Goal: Task Accomplishment & Management: Manage account settings

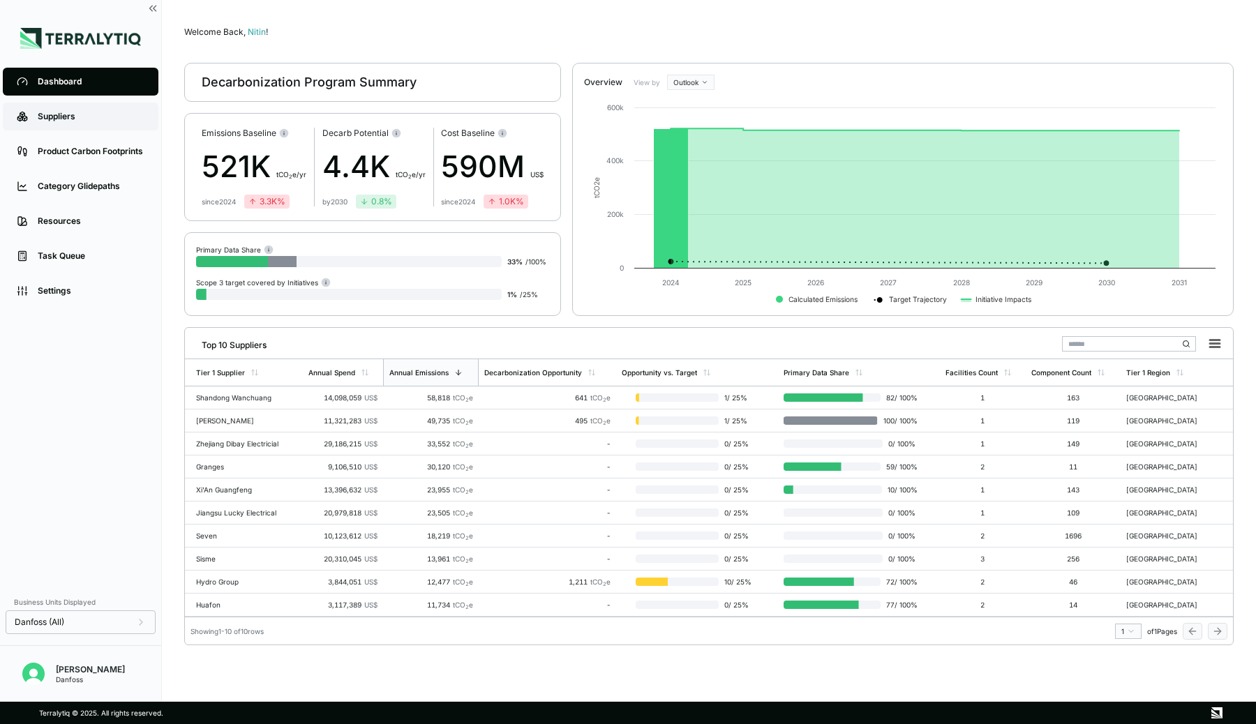
click at [65, 114] on div "Suppliers" at bounding box center [91, 116] width 107 height 11
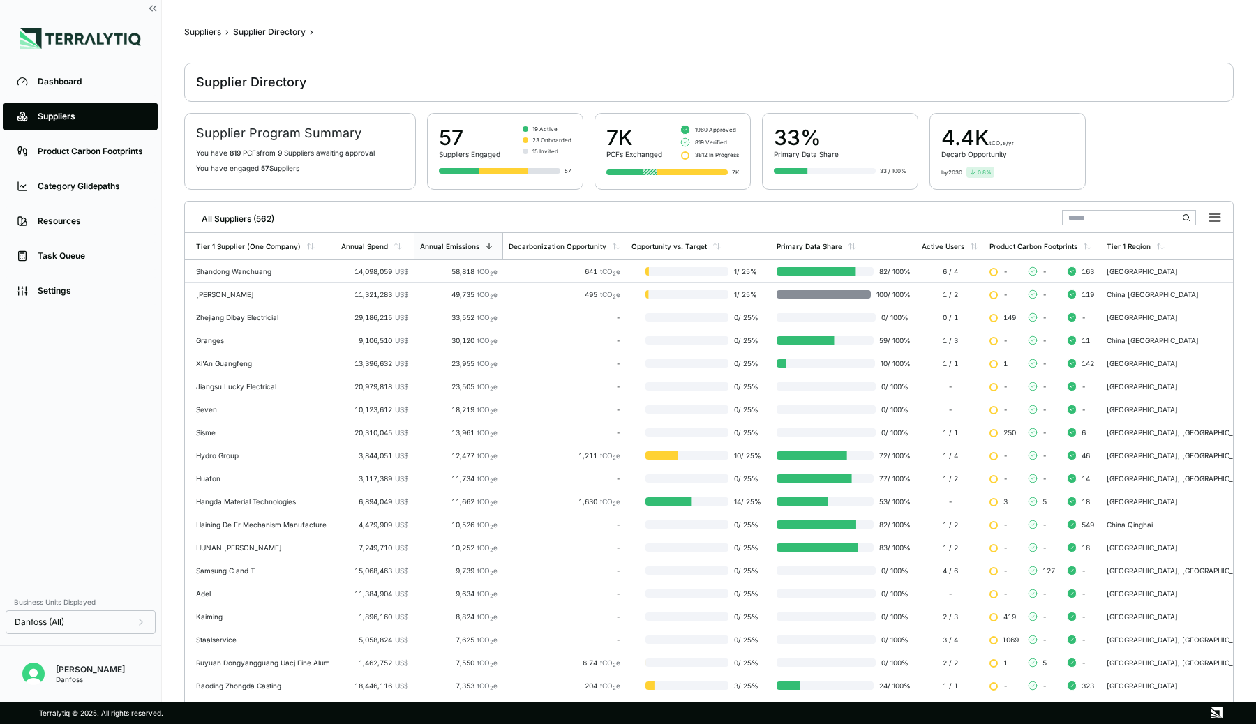
click at [1086, 215] on input "text" at bounding box center [1129, 217] width 134 height 15
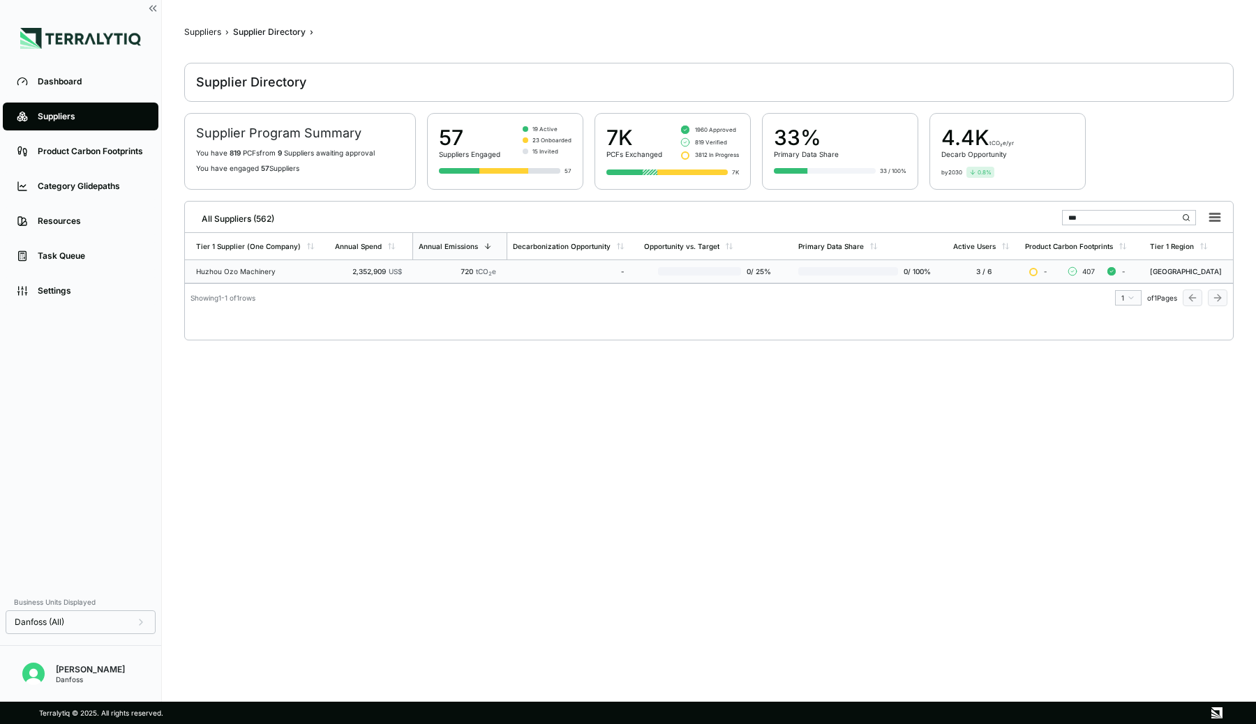
type input "***"
click at [363, 264] on td "2,352,909 US$" at bounding box center [370, 271] width 83 height 23
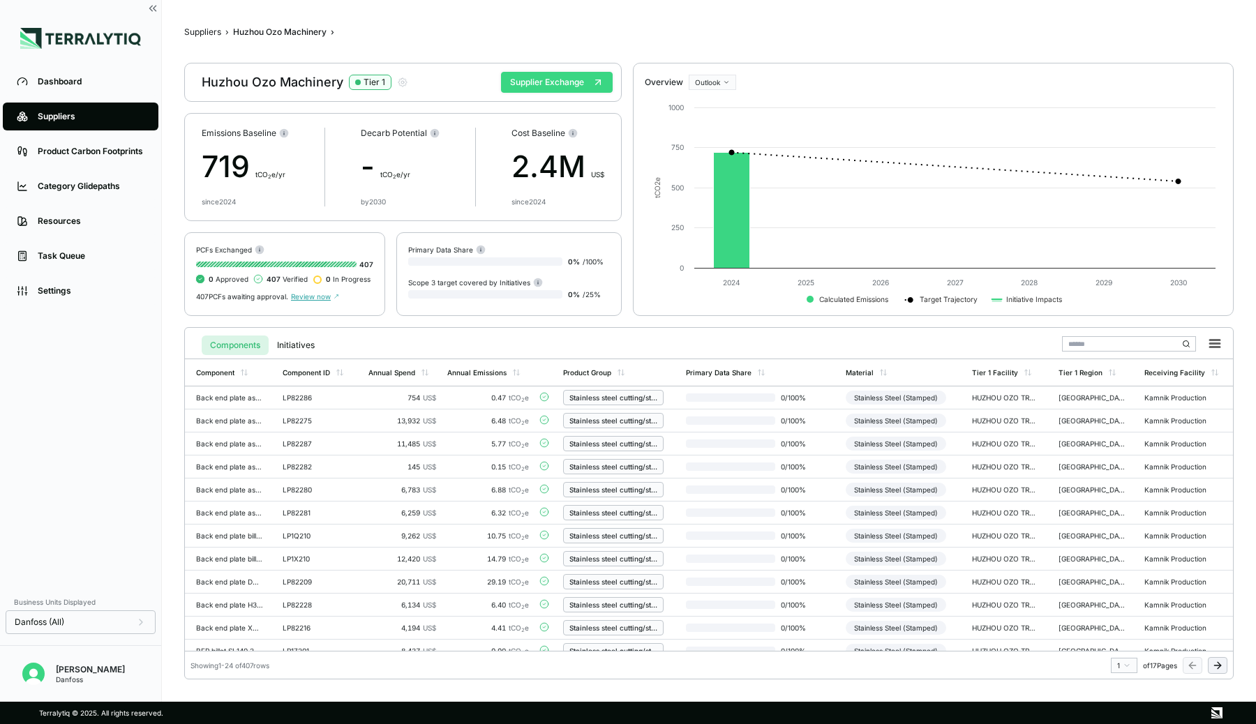
click at [546, 88] on button "Supplier Exchange" at bounding box center [557, 82] width 112 height 21
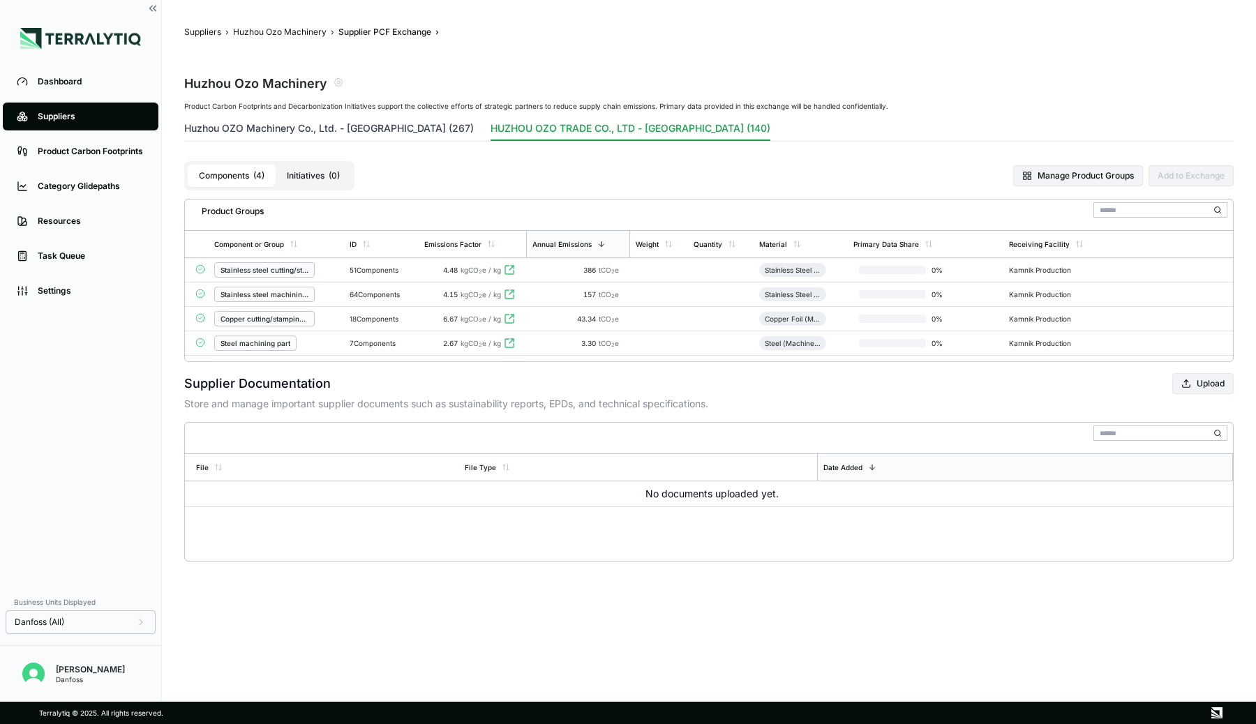
click at [357, 127] on button "Huzhou OZO Machinery Co., Ltd. - [GEOGRAPHIC_DATA] (267)" at bounding box center [329, 131] width 290 height 20
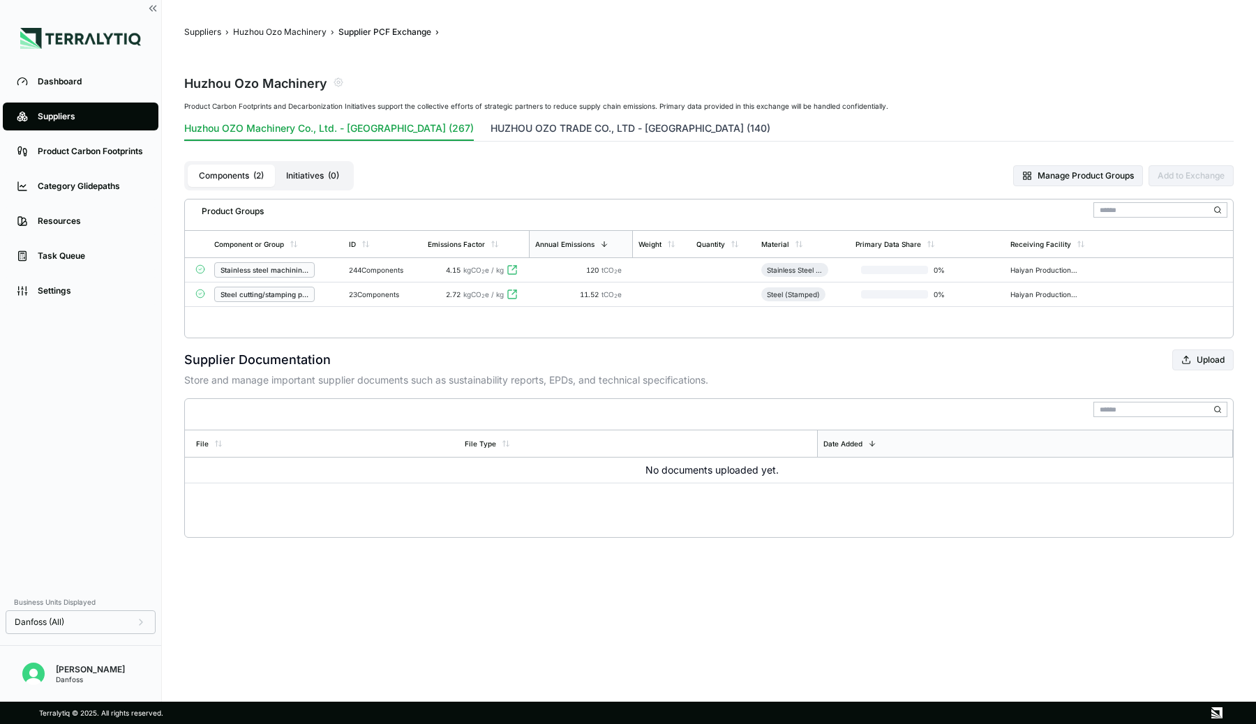
click at [491, 133] on button "HUZHOU OZO TRADE CO., LTD - [GEOGRAPHIC_DATA] (140)" at bounding box center [631, 131] width 280 height 20
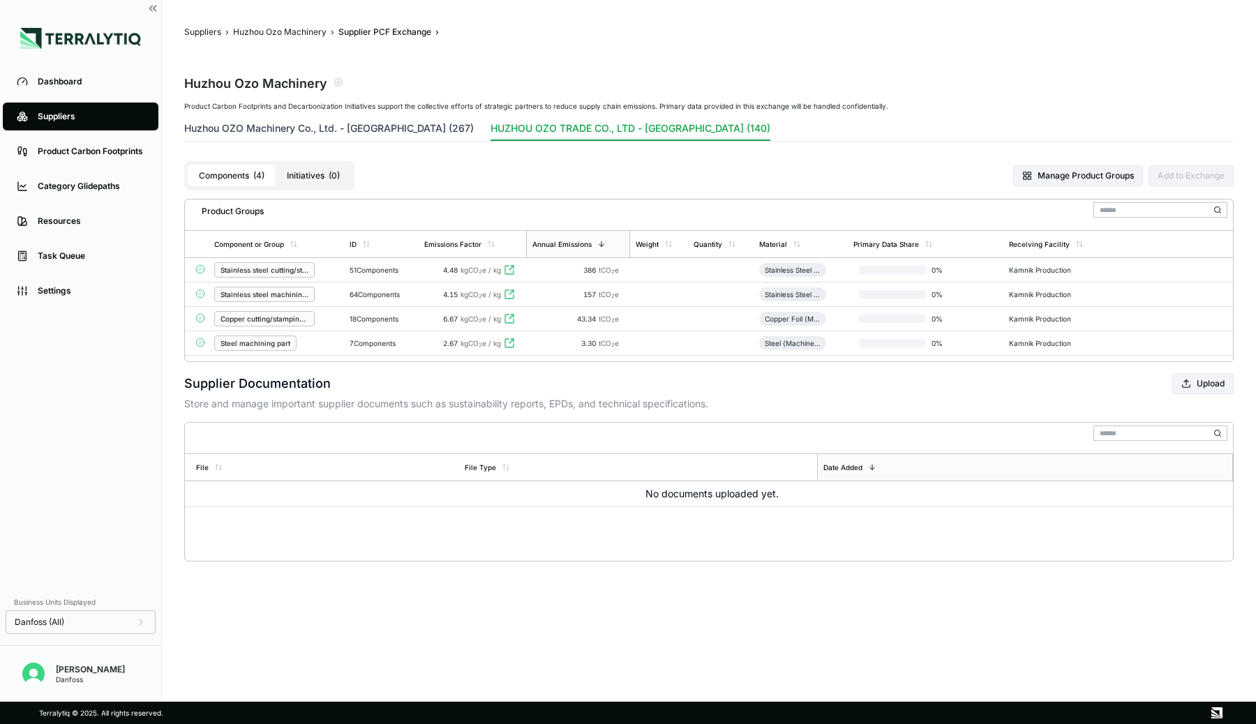
click at [367, 134] on button "Huzhou OZO Machinery Co., Ltd. - [GEOGRAPHIC_DATA] (267)" at bounding box center [329, 131] width 290 height 20
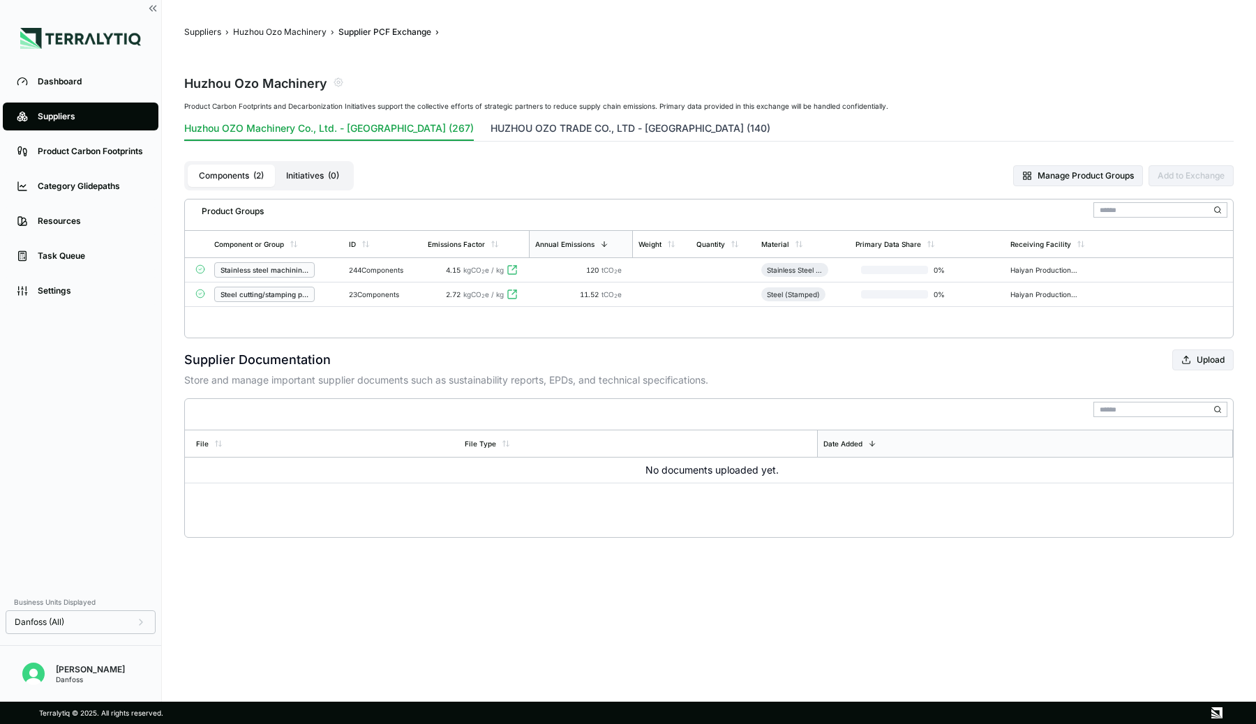
click at [491, 126] on button "HUZHOU OZO TRADE CO., LTD - [GEOGRAPHIC_DATA] (140)" at bounding box center [631, 131] width 280 height 20
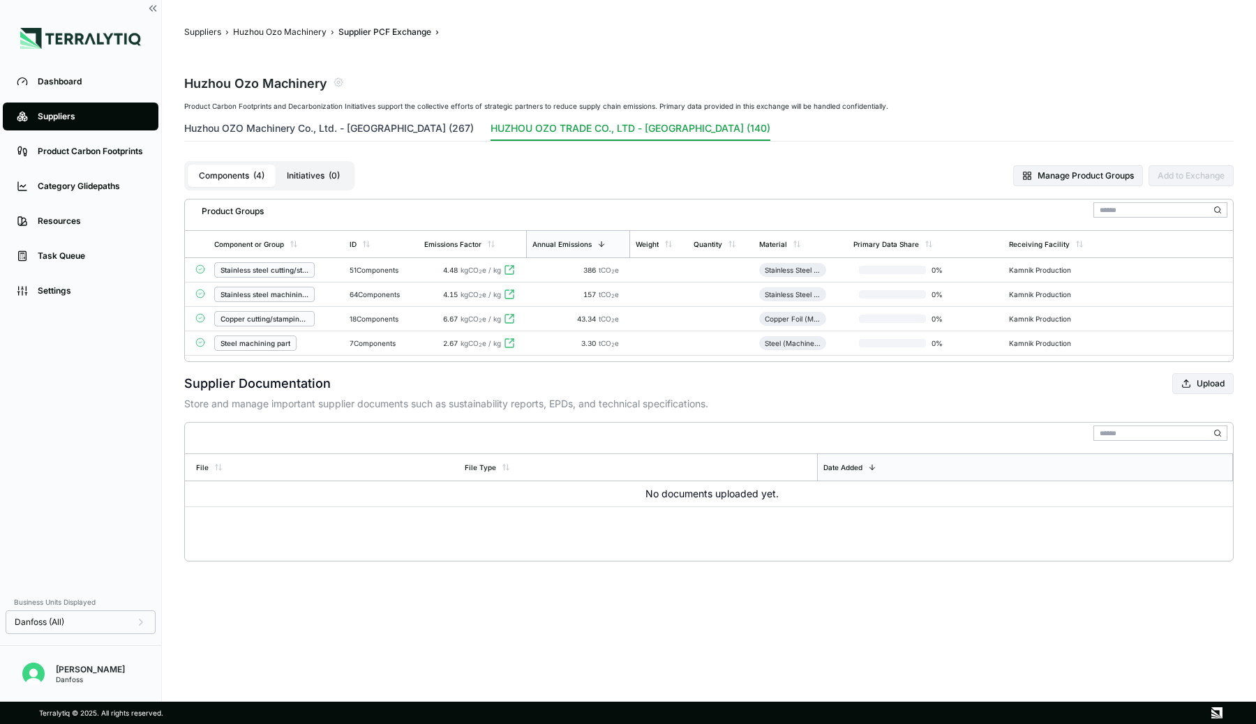
click at [308, 130] on button "Huzhou OZO Machinery Co., Ltd. - [GEOGRAPHIC_DATA] (267)" at bounding box center [329, 131] width 290 height 20
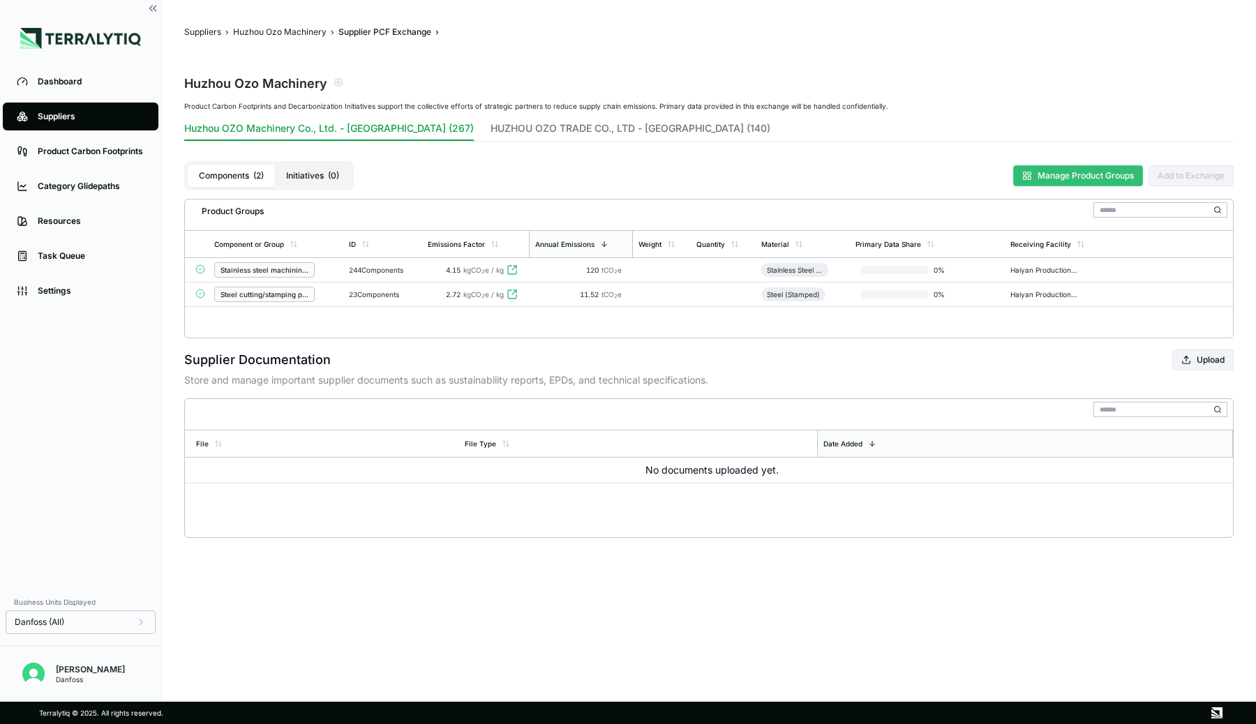
click at [1047, 174] on button "Manage Product Groups" at bounding box center [1078, 175] width 130 height 21
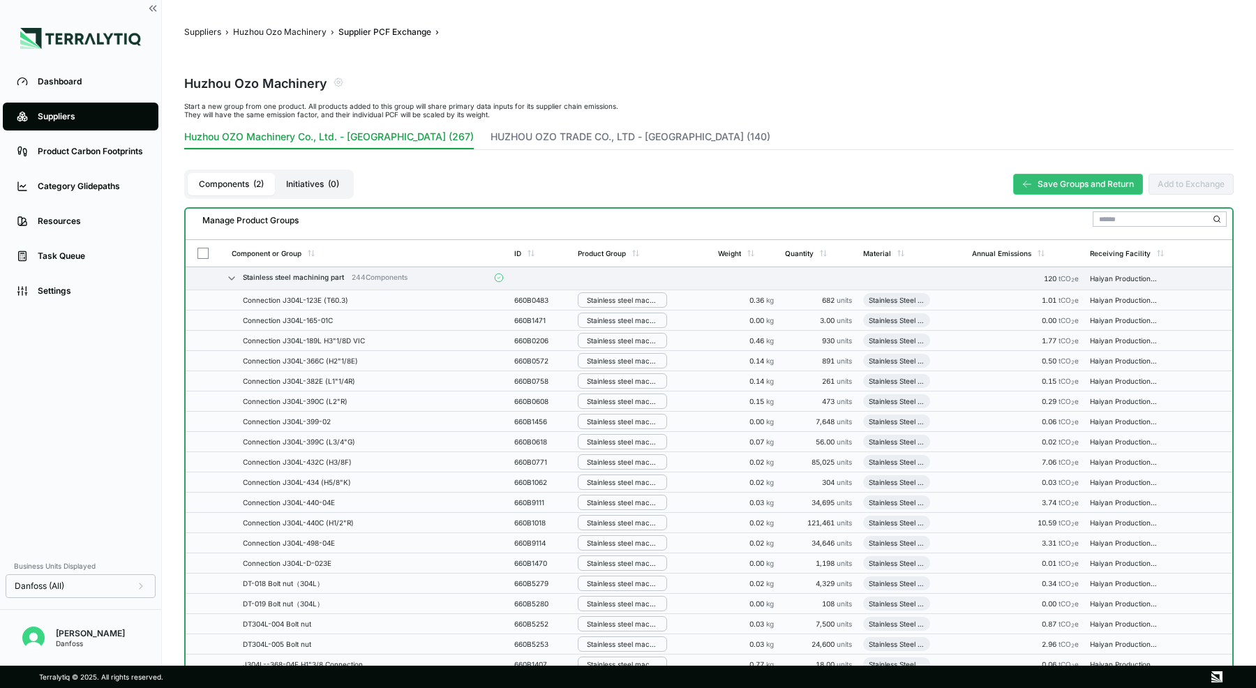
scroll to position [25, 0]
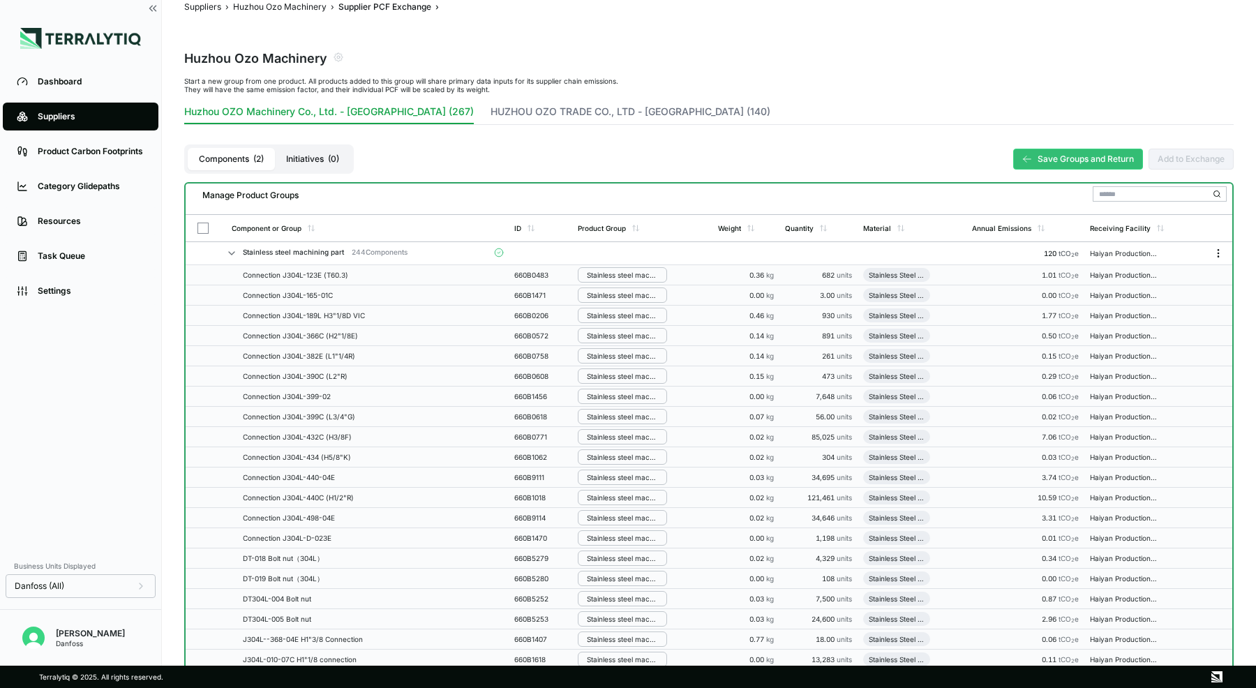
click at [1221, 251] on icon "Menu" at bounding box center [1218, 253] width 11 height 11
click at [232, 253] on icon at bounding box center [232, 253] width 6 height 3
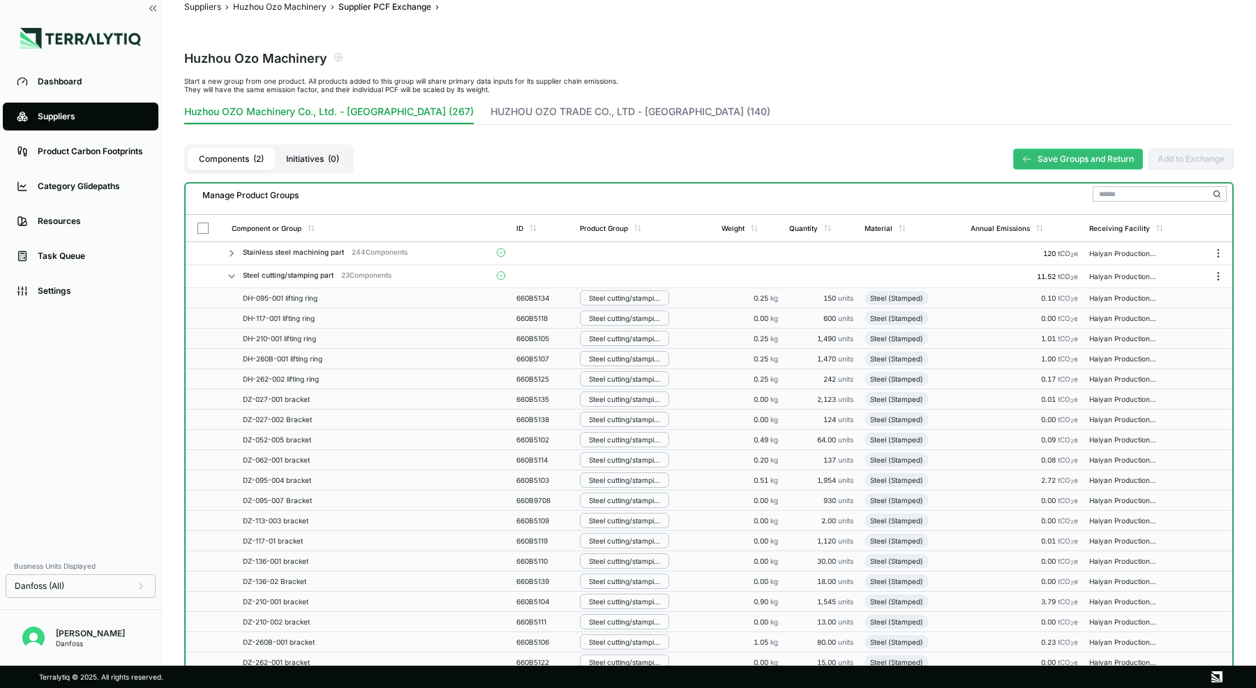
click at [232, 277] on icon at bounding box center [231, 276] width 11 height 11
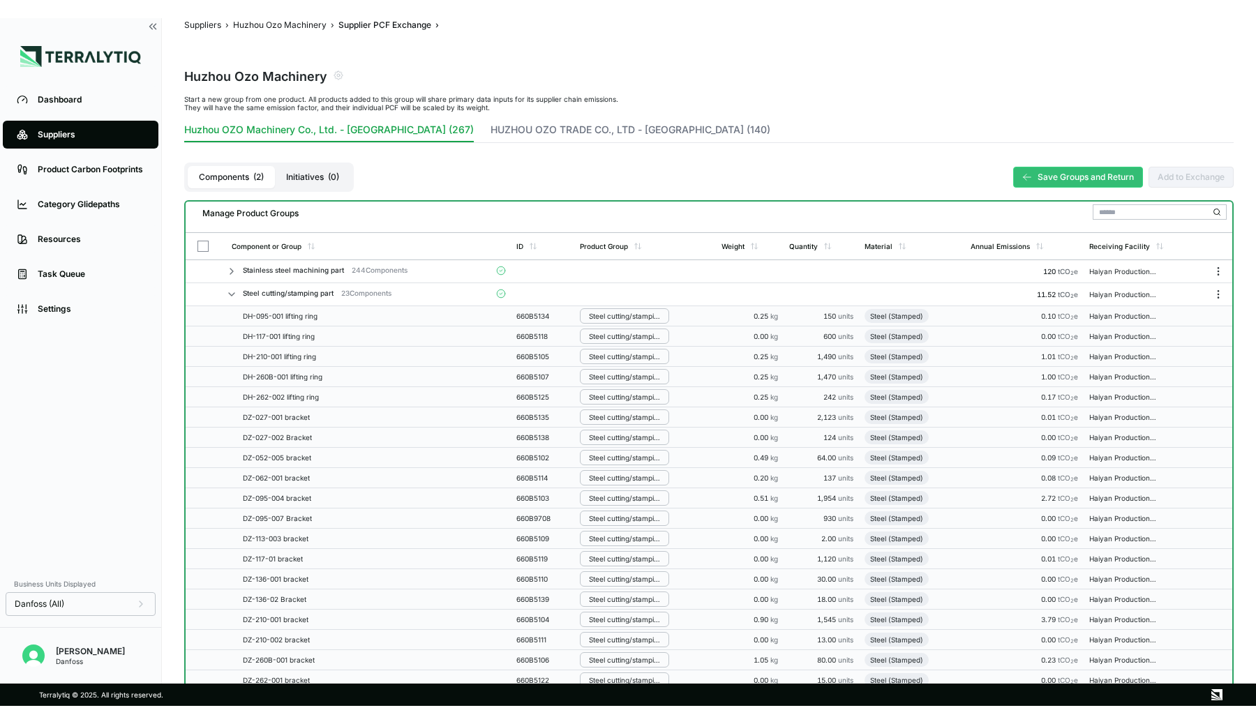
scroll to position [0, 0]
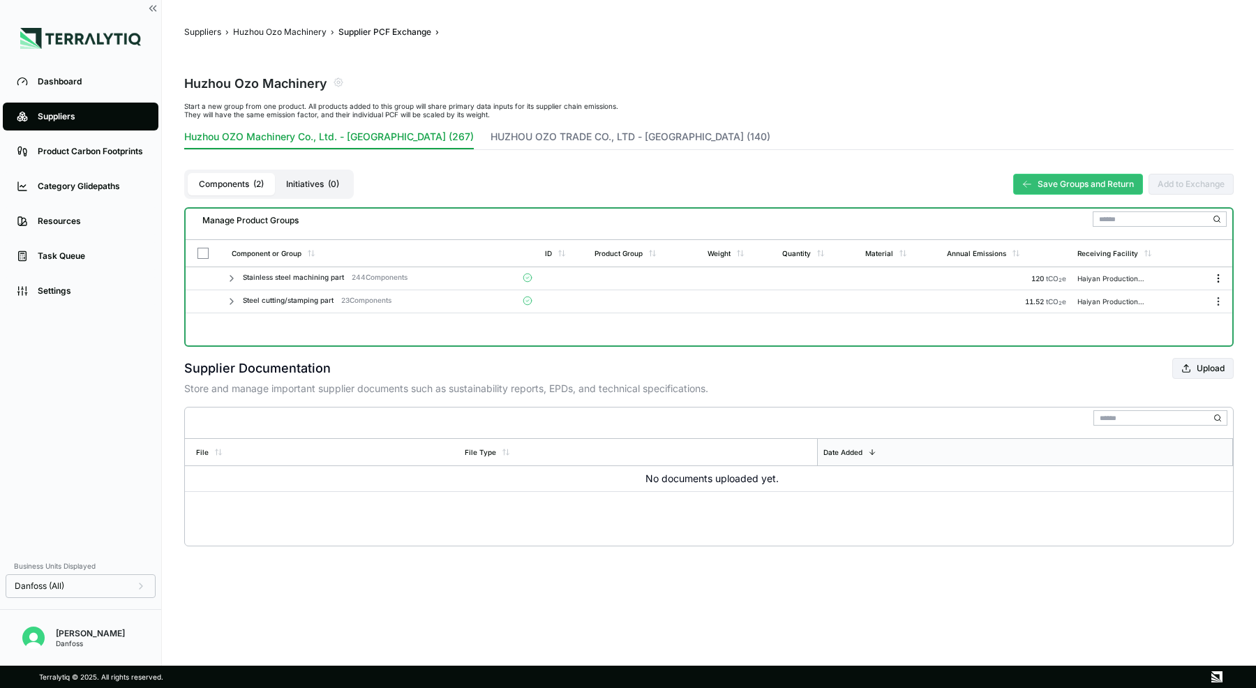
click at [1219, 282] on icon "Menu" at bounding box center [1218, 278] width 11 height 11
click at [825, 326] on div "Manage Product Groups Component or Group ID Product Group Weight Quantity Mater…" at bounding box center [708, 277] width 1049 height 140
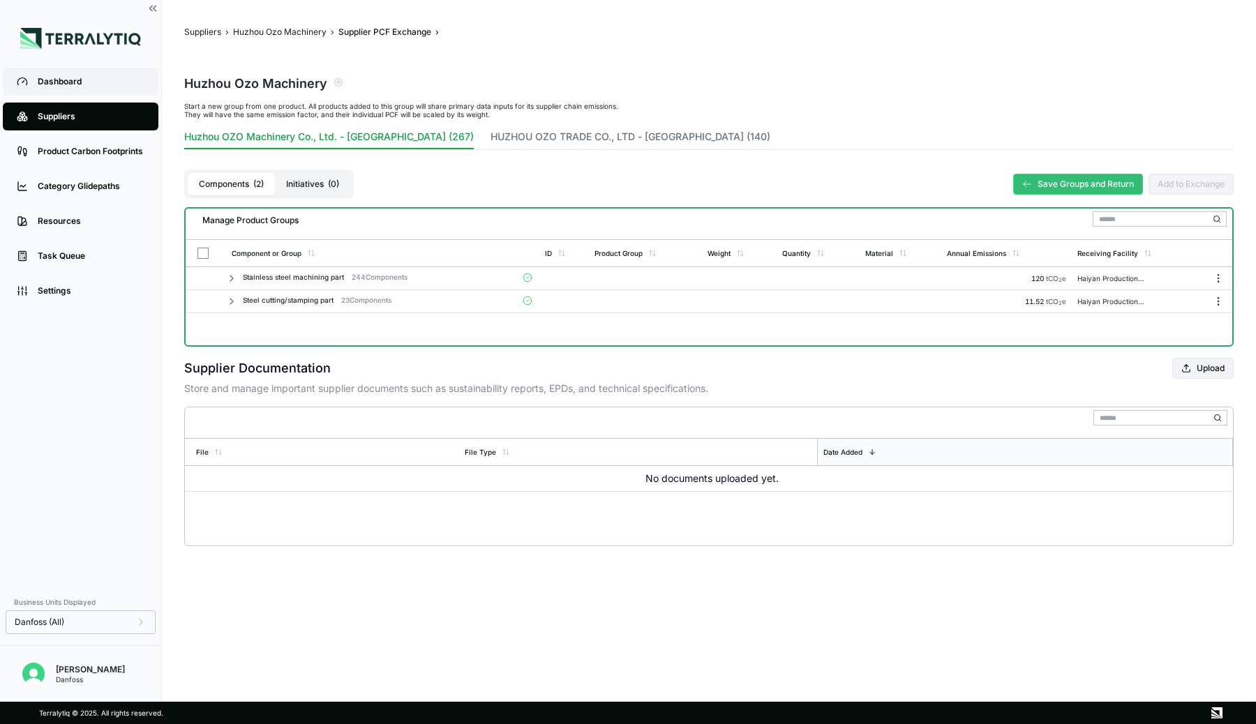
click at [83, 85] on div "Dashboard" at bounding box center [91, 81] width 107 height 11
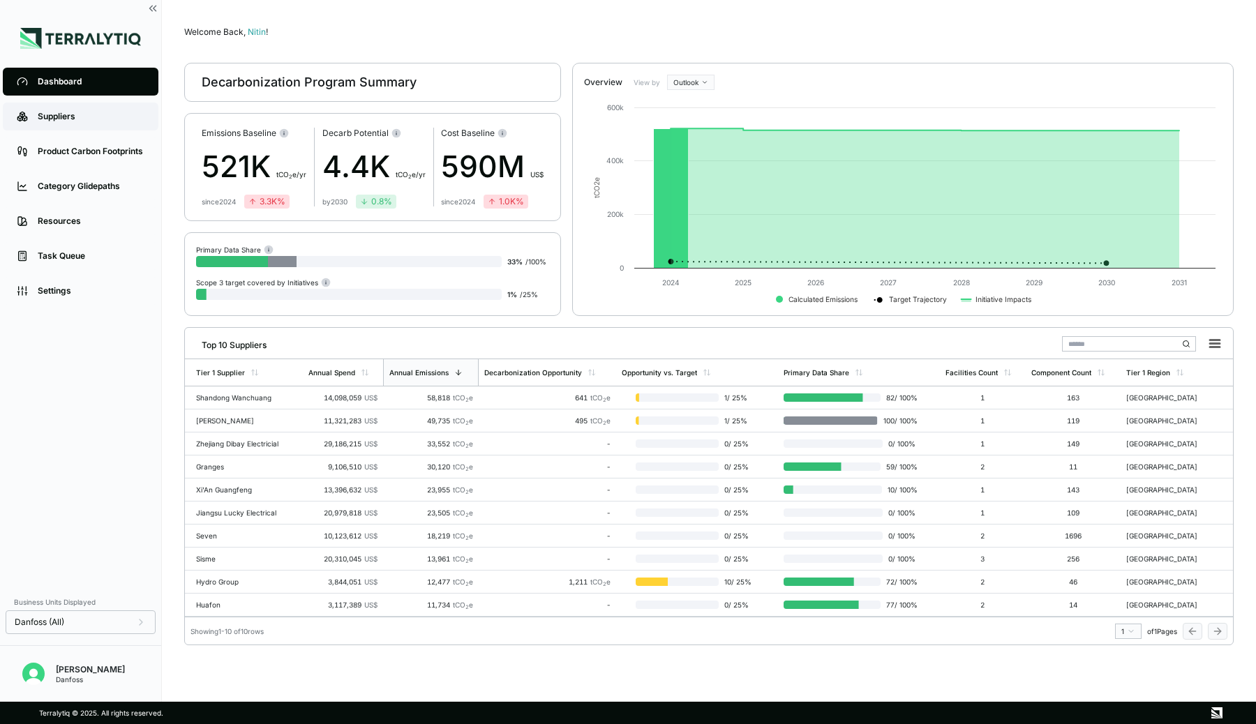
click at [83, 118] on div "Suppliers" at bounding box center [91, 116] width 107 height 11
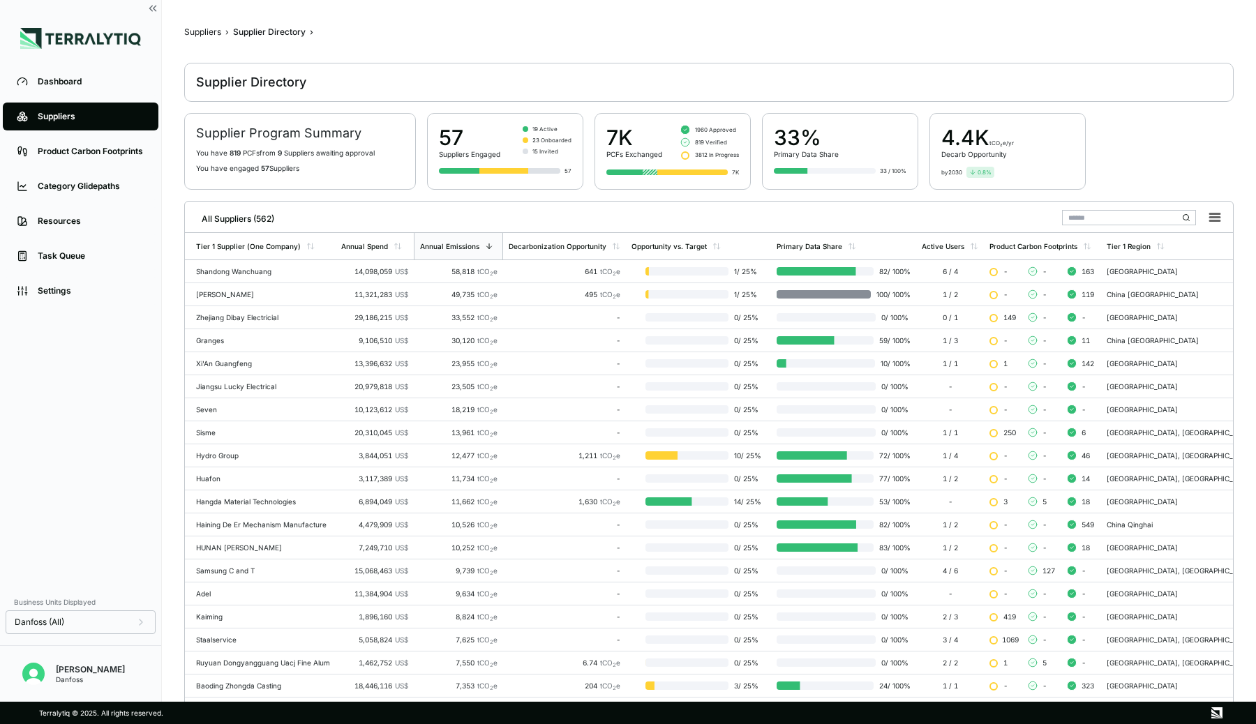
click at [1108, 217] on input "text" at bounding box center [1129, 217] width 134 height 15
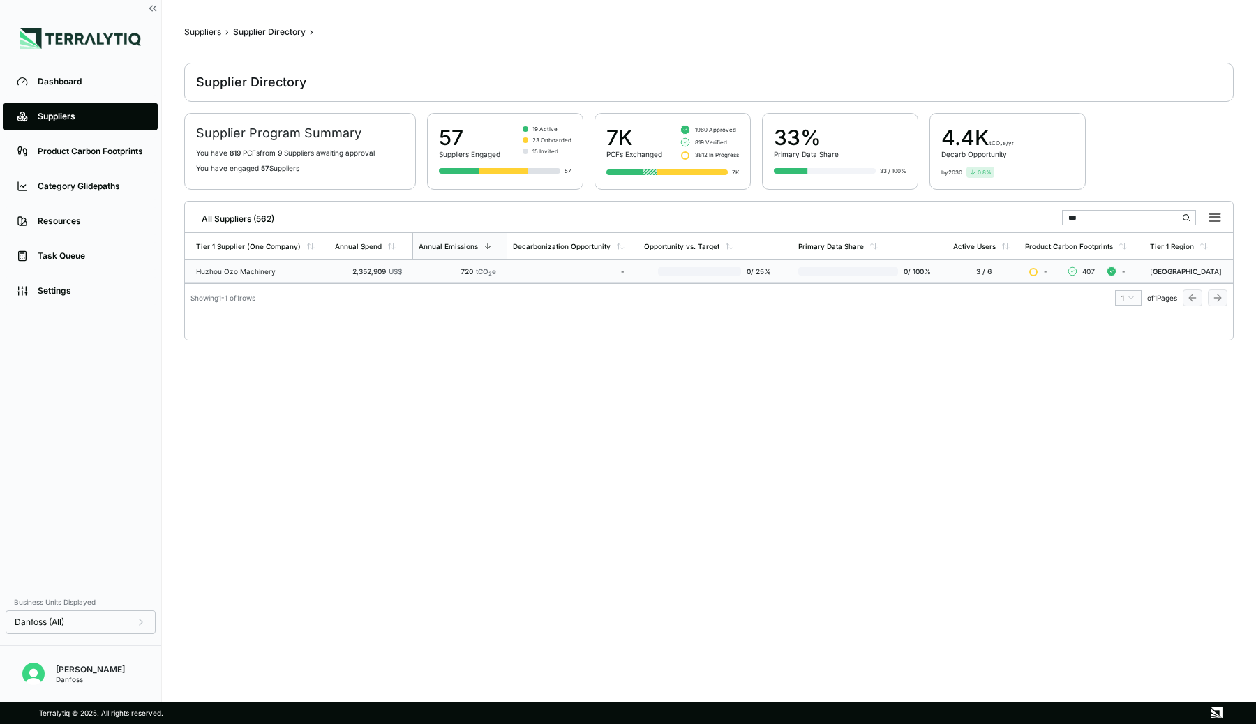
type input "***"
click at [247, 264] on td "Huzhou Ozo Machinery" at bounding box center [257, 271] width 144 height 23
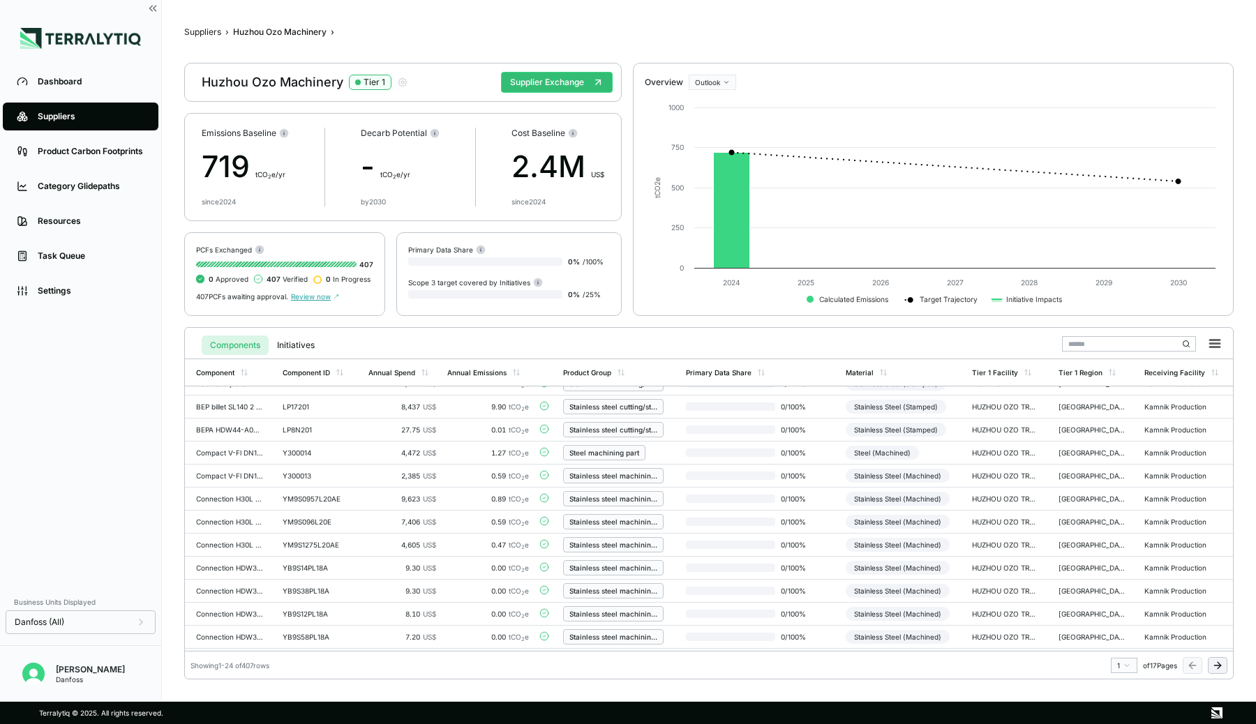
scroll to position [287, 0]
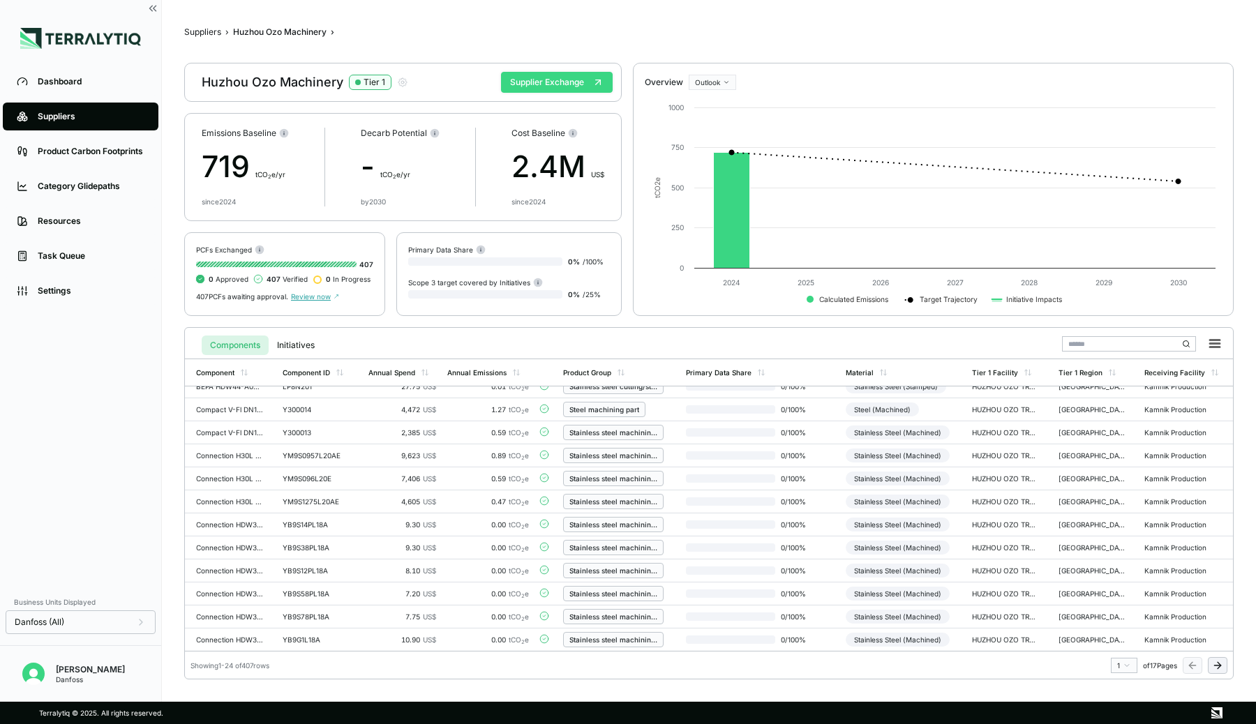
click at [533, 82] on button "Supplier Exchange" at bounding box center [557, 82] width 112 height 21
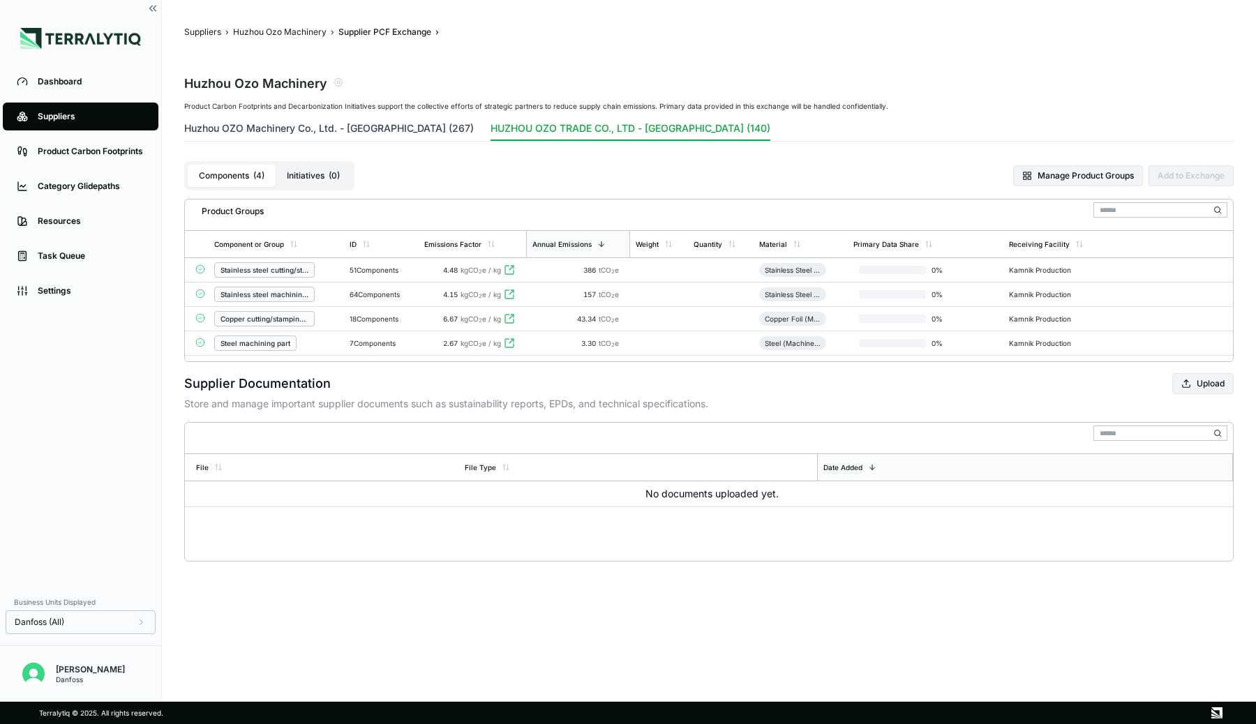
click at [297, 125] on button "Huzhou OZO Machinery Co., Ltd. - [GEOGRAPHIC_DATA] (267)" at bounding box center [329, 131] width 290 height 20
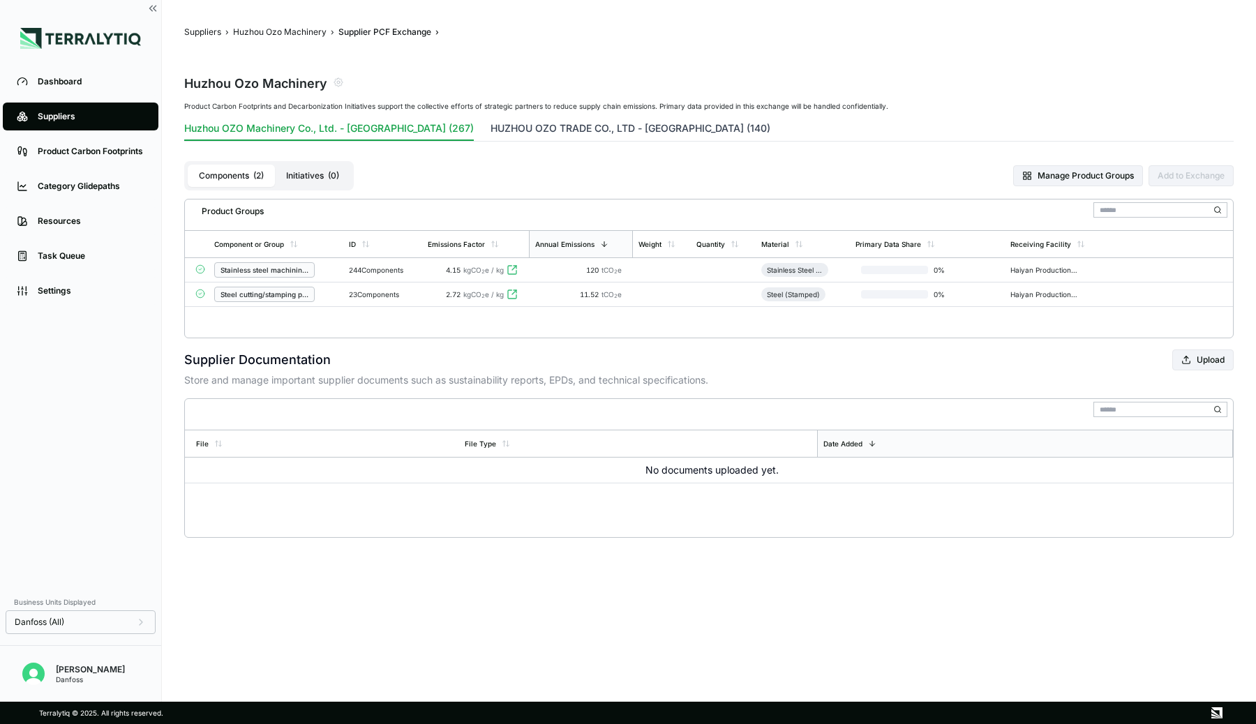
click at [506, 136] on button "HUZHOU OZO TRADE CO., LTD - [GEOGRAPHIC_DATA] (140)" at bounding box center [631, 131] width 280 height 20
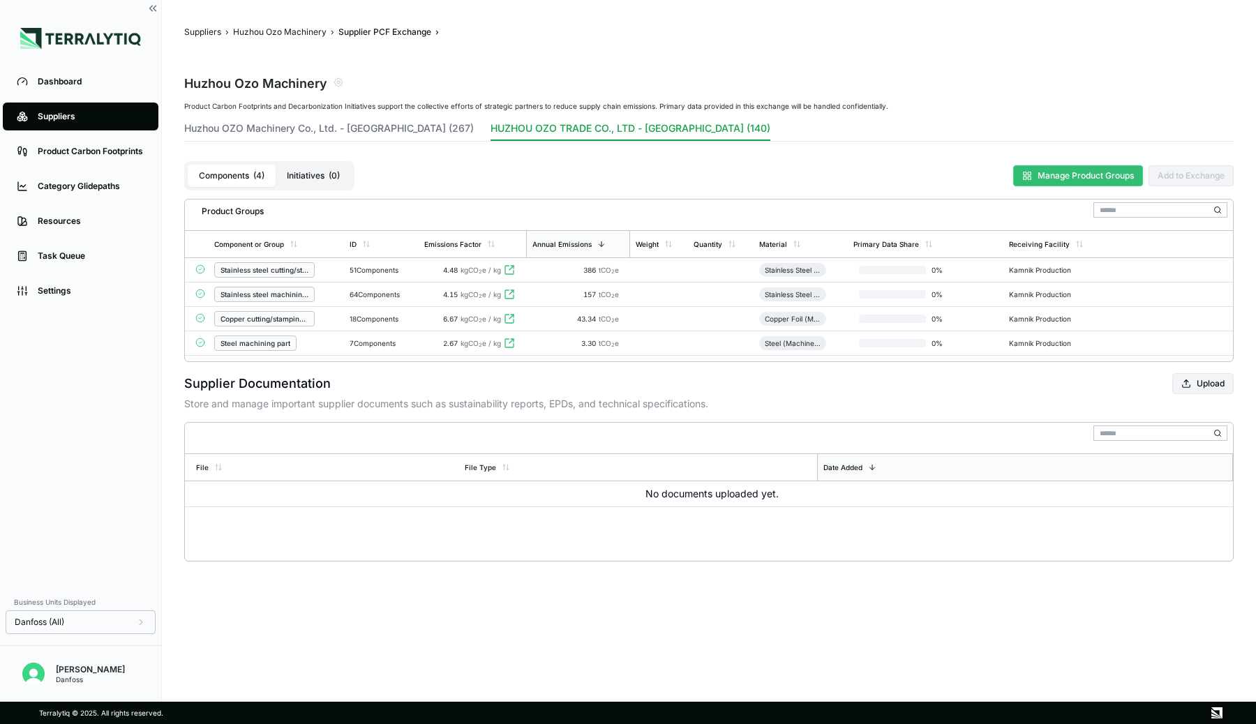
click at [1081, 177] on button "Manage Product Groups" at bounding box center [1078, 175] width 130 height 21
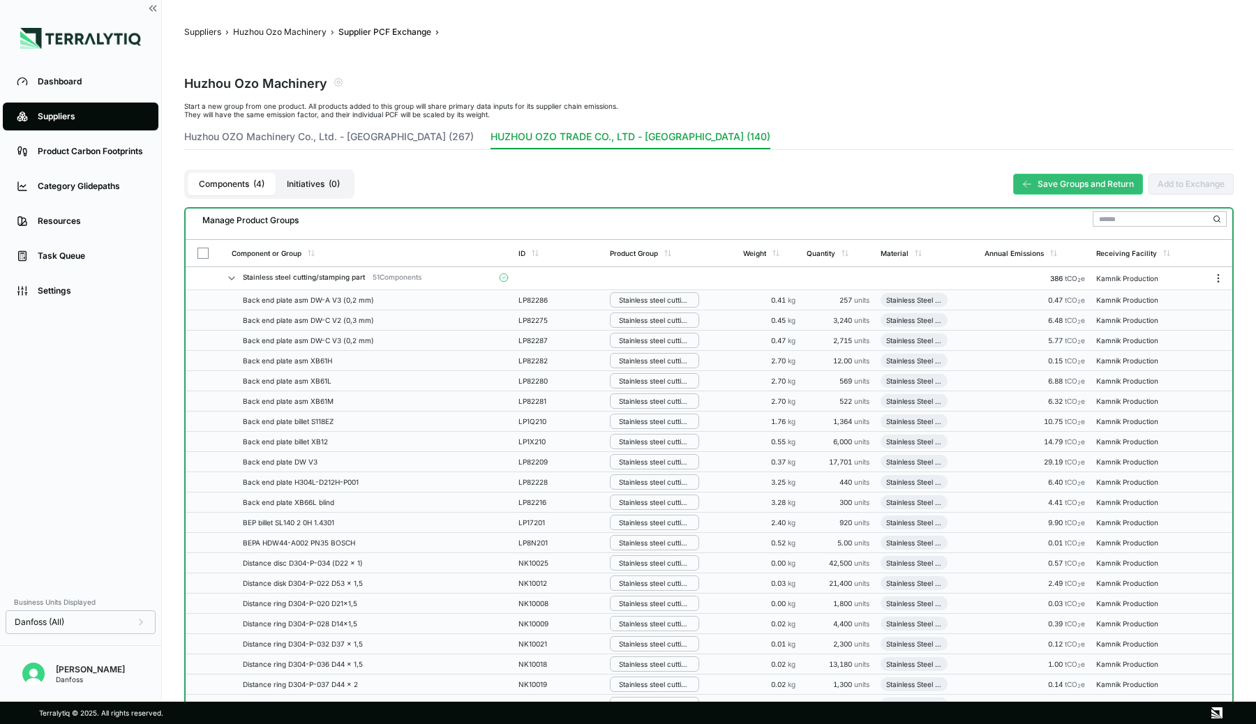
click at [230, 278] on icon at bounding box center [231, 278] width 11 height 11
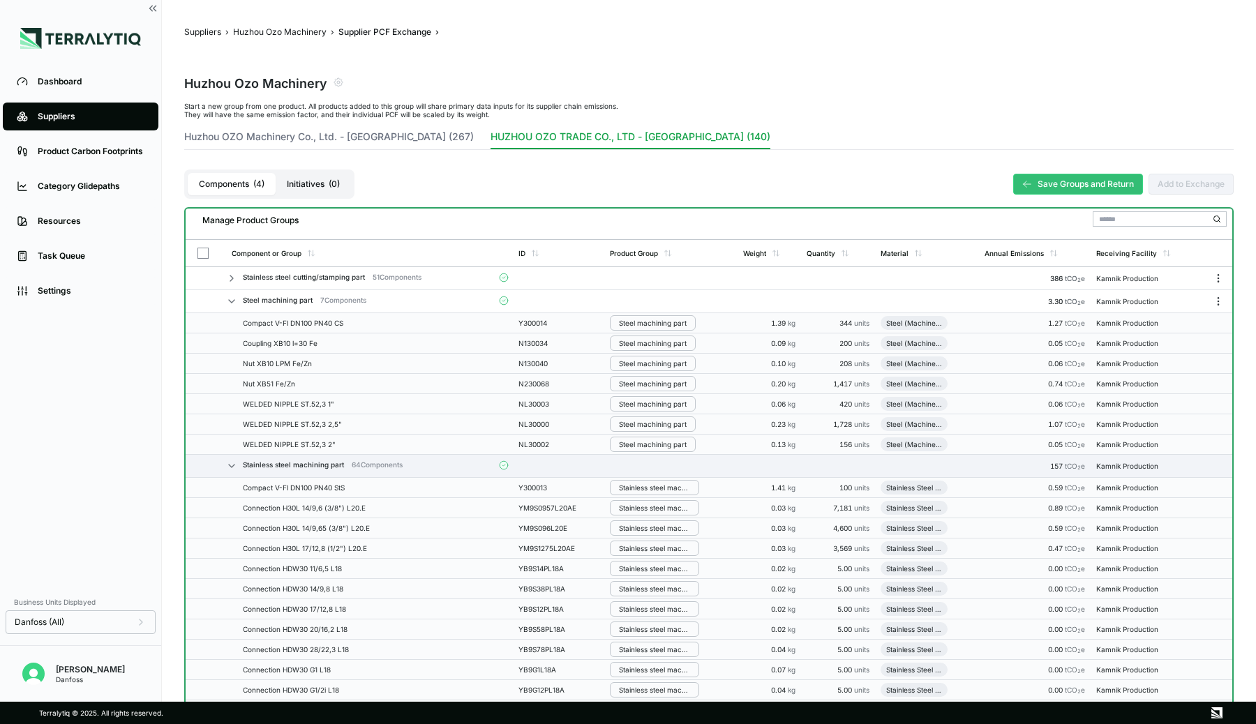
click at [230, 300] on icon at bounding box center [232, 301] width 6 height 3
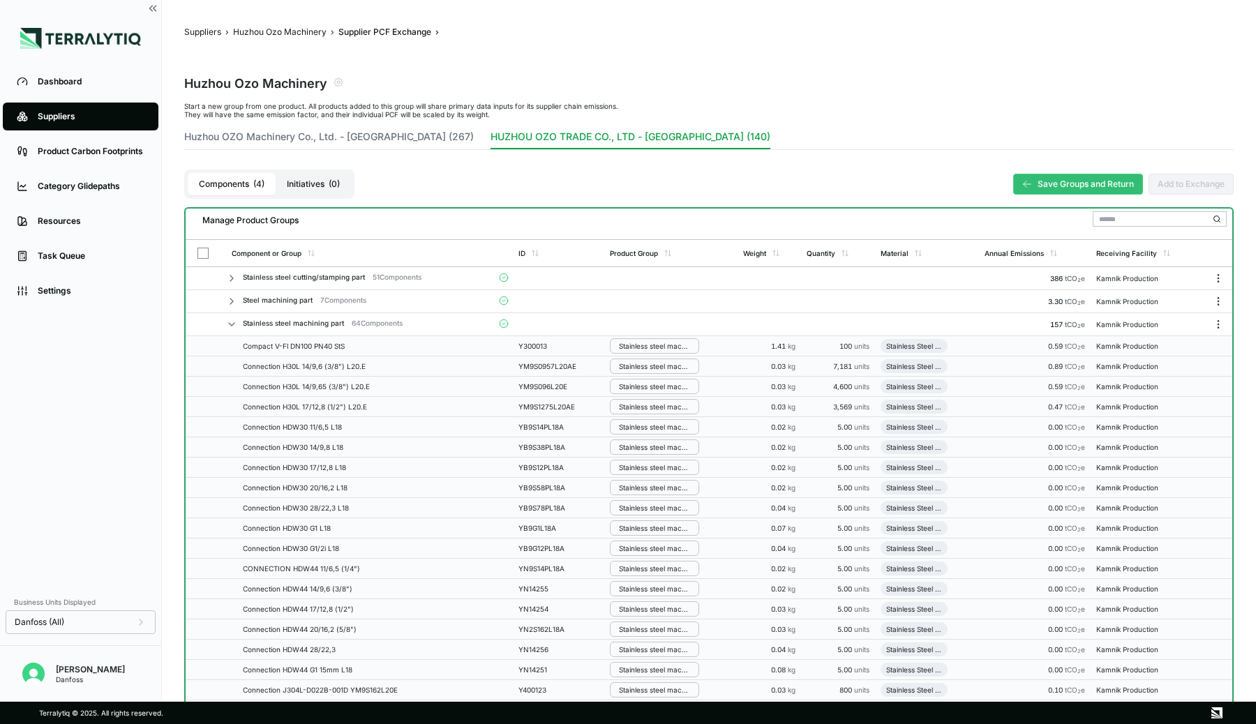
click at [230, 323] on icon at bounding box center [232, 324] width 6 height 3
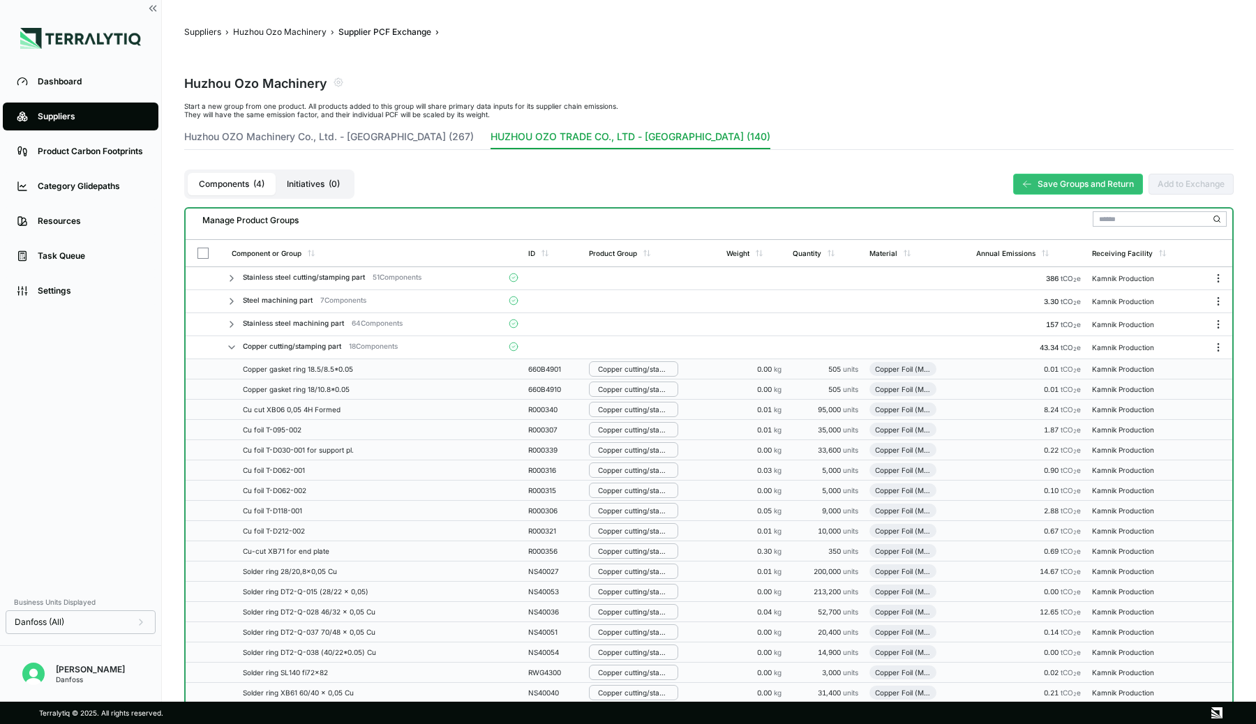
click at [230, 349] on icon at bounding box center [231, 347] width 11 height 11
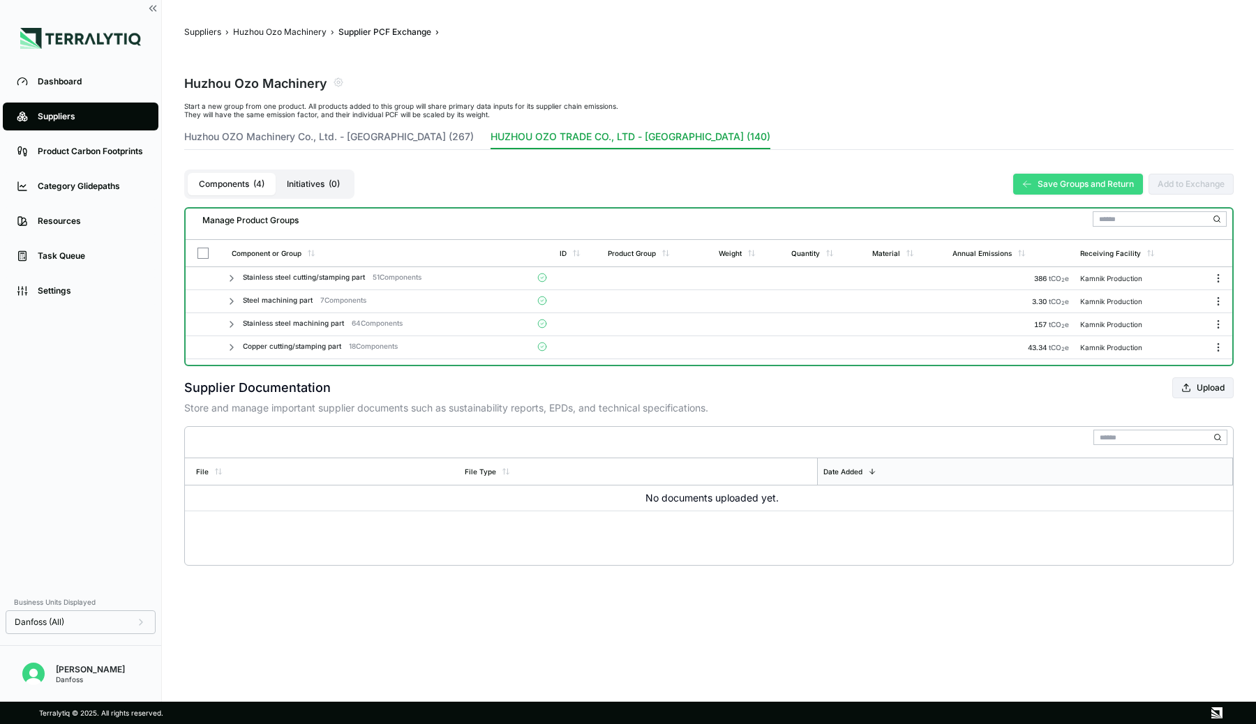
click at [1077, 179] on button "Save Groups and Return" at bounding box center [1078, 184] width 130 height 21
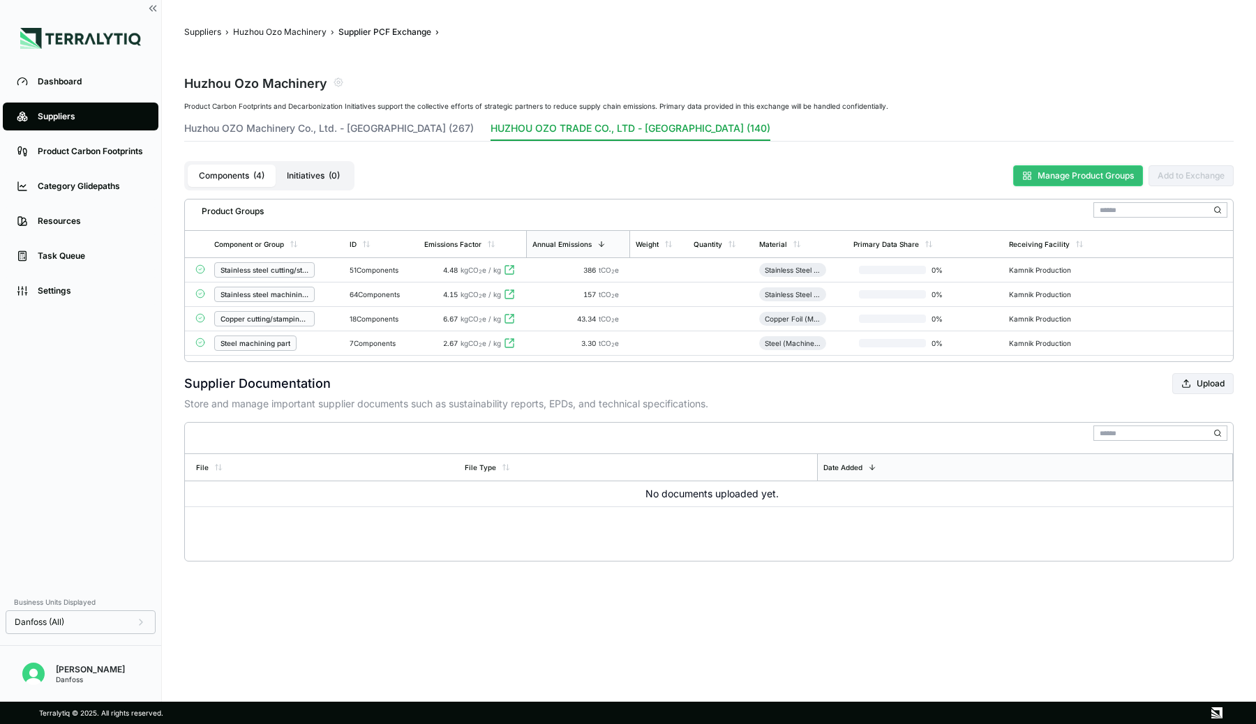
click at [1054, 178] on button "Manage Product Groups" at bounding box center [1078, 175] width 130 height 21
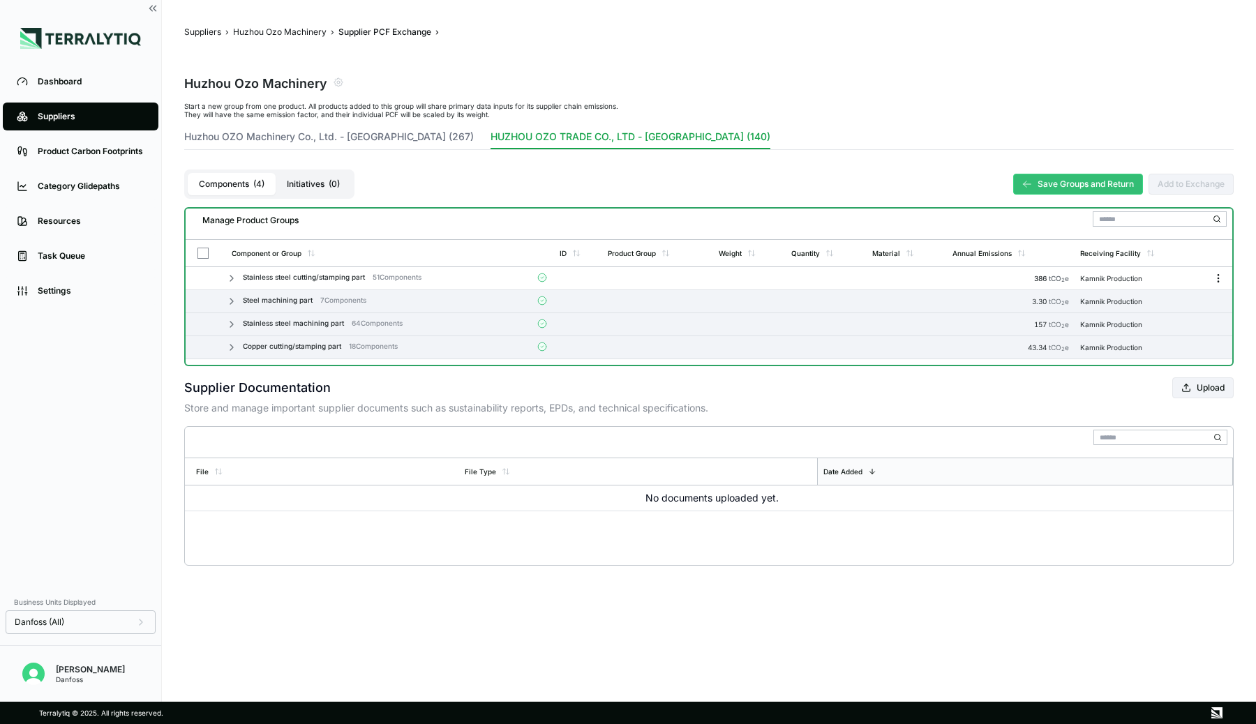
click at [1217, 278] on icon "Menu" at bounding box center [1218, 278] width 11 height 11
click at [957, 562] on div "File File Type Date Added No documents uploaded yet." at bounding box center [708, 496] width 1049 height 140
click at [1215, 281] on icon "Menu" at bounding box center [1218, 278] width 11 height 11
click at [1098, 395] on div "Supplier Documentation Upload" at bounding box center [708, 387] width 1049 height 21
click at [1039, 186] on button "Save Groups and Return" at bounding box center [1078, 184] width 130 height 21
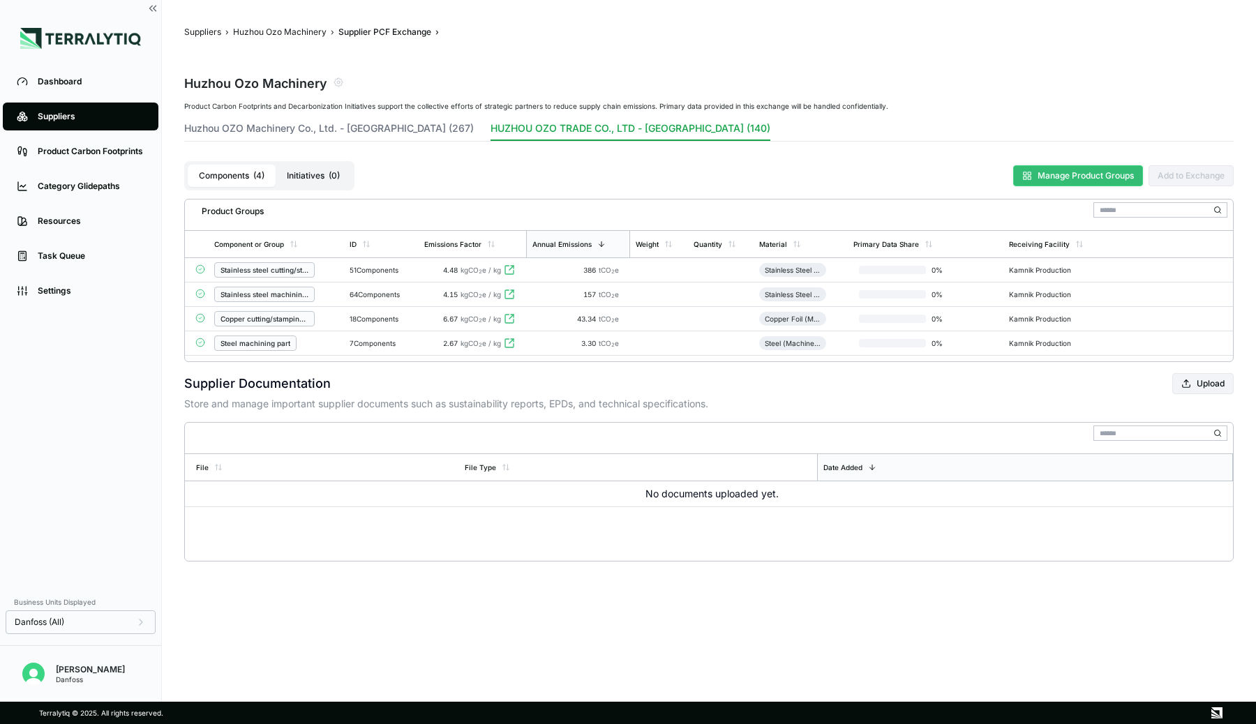
click at [1033, 179] on button "Manage Product Groups" at bounding box center [1078, 175] width 130 height 21
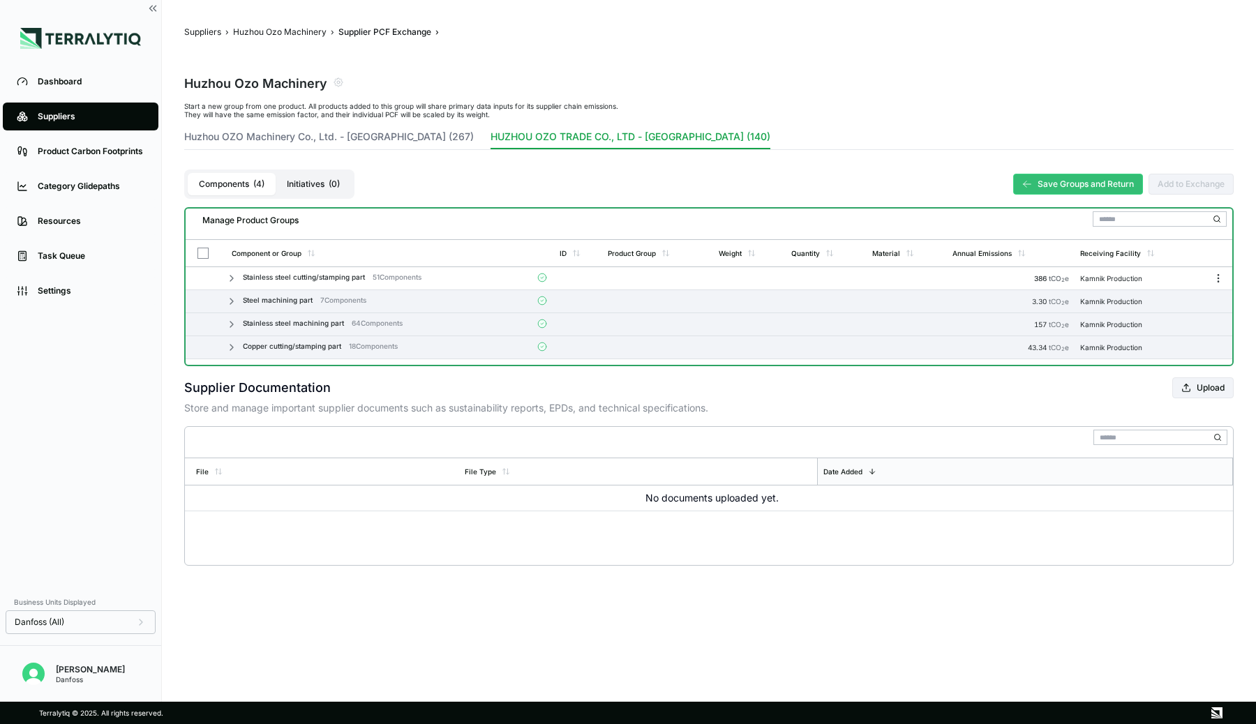
click at [230, 277] on icon at bounding box center [231, 278] width 11 height 11
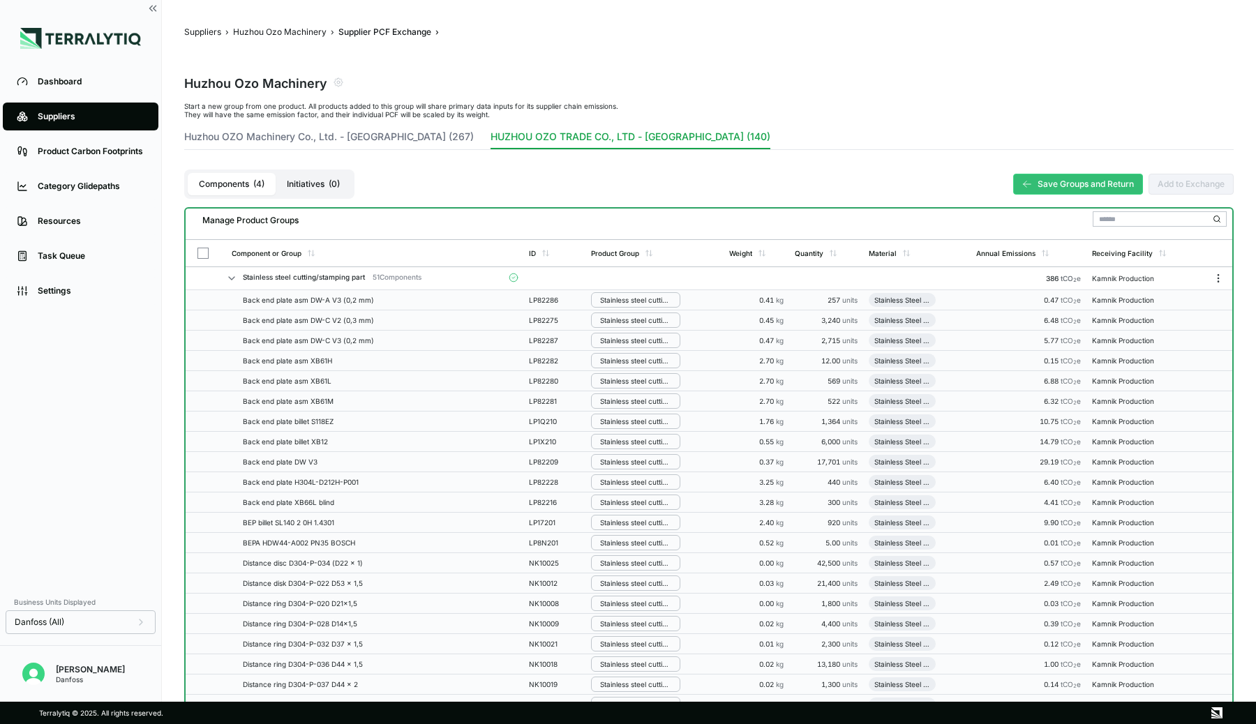
click at [228, 278] on icon at bounding box center [231, 278] width 11 height 11
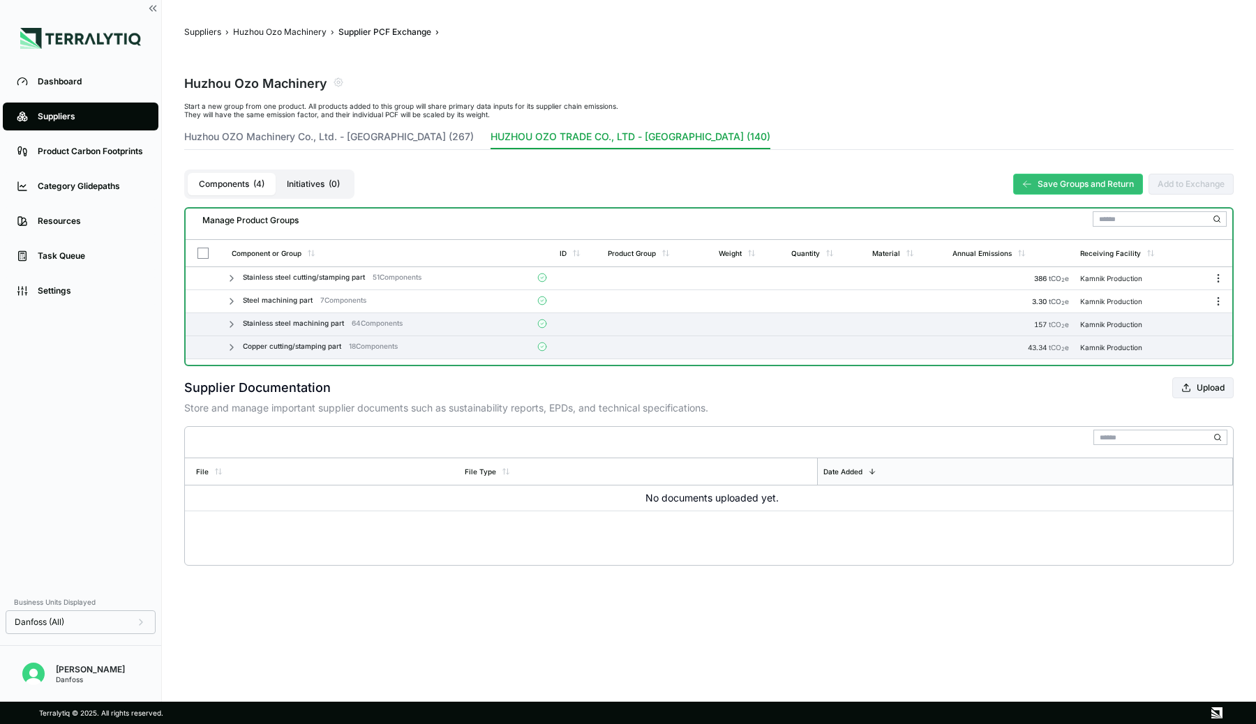
click at [231, 301] on icon at bounding box center [231, 301] width 11 height 11
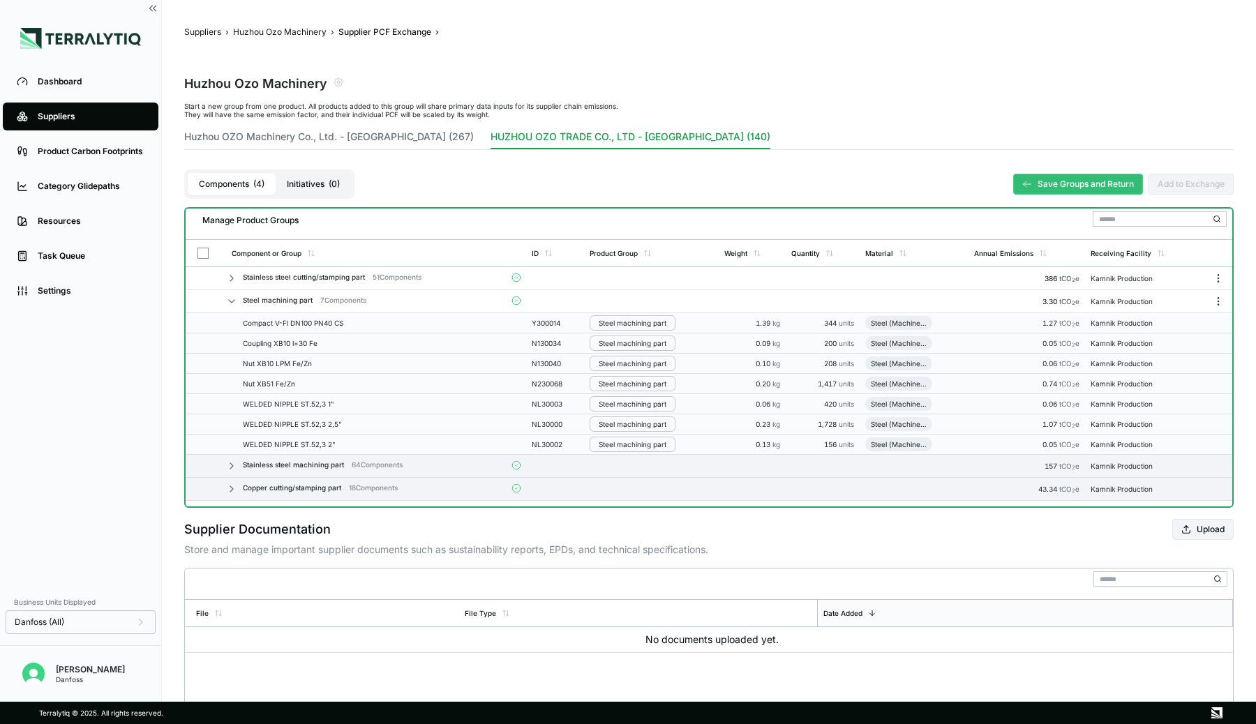
click at [231, 301] on icon at bounding box center [232, 301] width 6 height 3
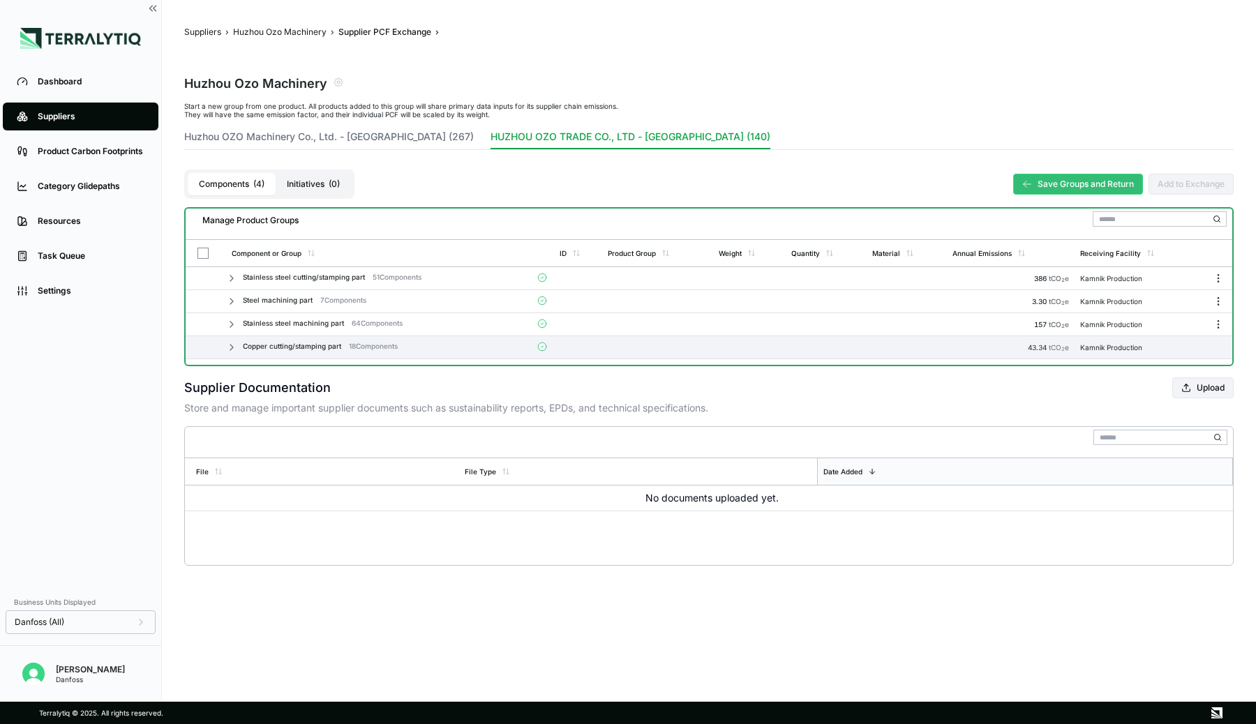
click at [230, 325] on icon at bounding box center [231, 324] width 11 height 11
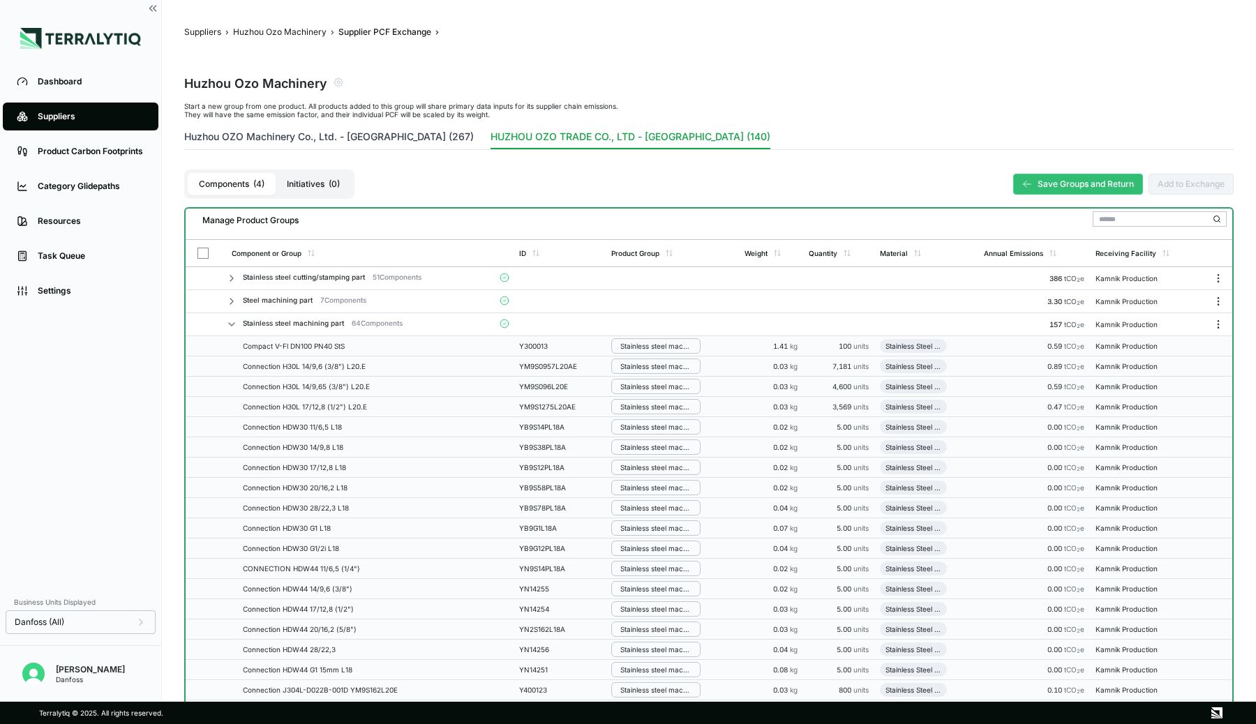
click at [277, 140] on button "Huzhou OZO Machinery Co., Ltd. - [GEOGRAPHIC_DATA] (267)" at bounding box center [329, 140] width 290 height 20
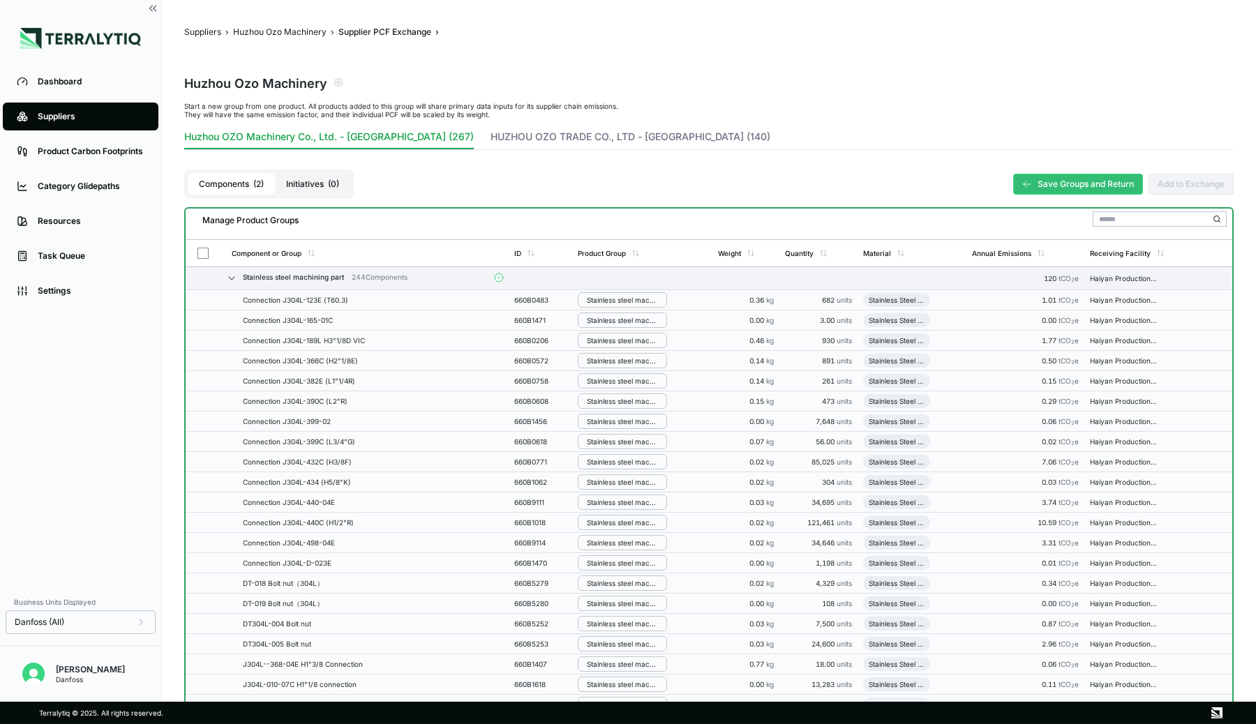
click at [73, 118] on div "Suppliers" at bounding box center [91, 116] width 107 height 11
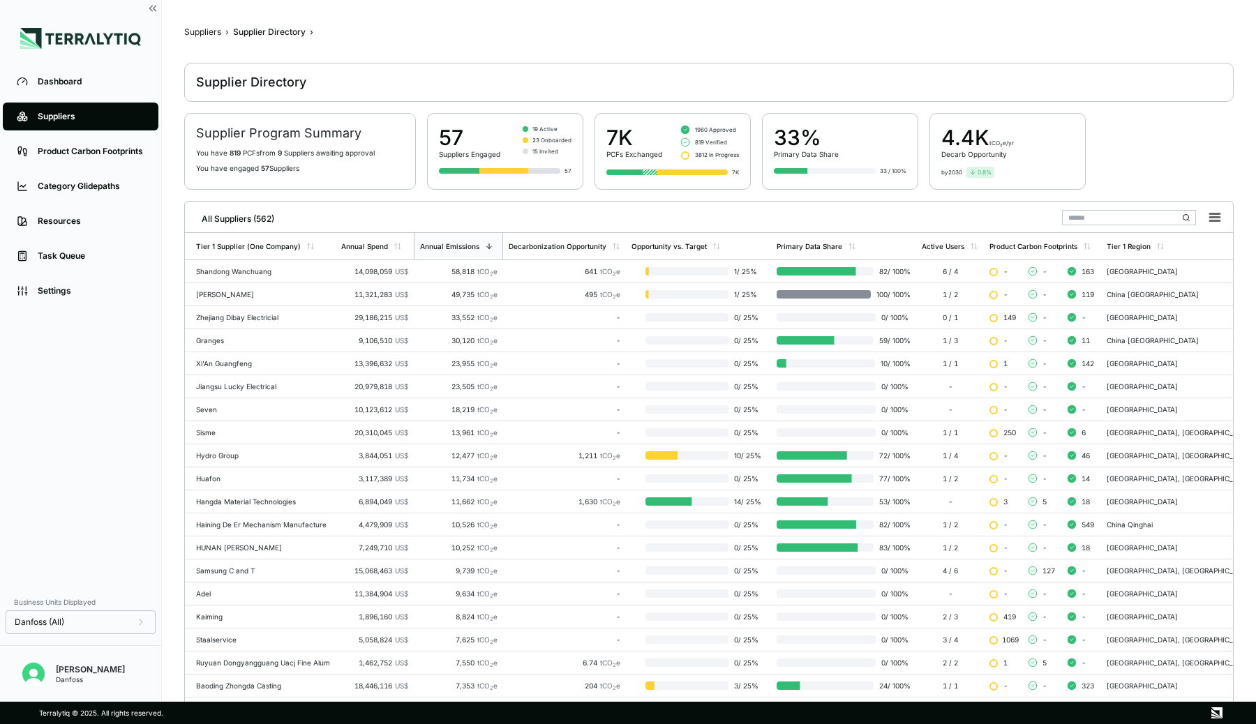
scroll to position [138, 0]
